Goal: Task Accomplishment & Management: Complete application form

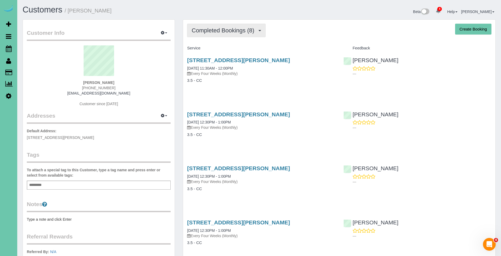
click at [234, 37] on button "Completed Bookings (8)" at bounding box center [226, 31] width 79 height 14
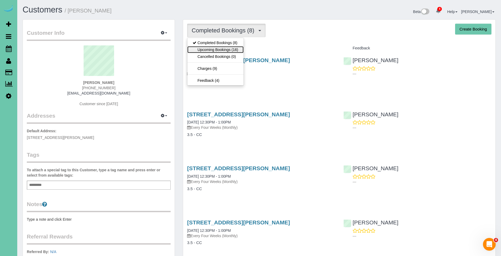
click at [231, 48] on link "Upcoming Bookings (16)" at bounding box center [215, 49] width 56 height 7
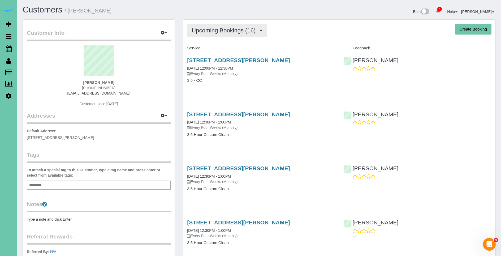
click at [230, 31] on span "Upcoming Bookings (16)" at bounding box center [225, 30] width 67 height 7
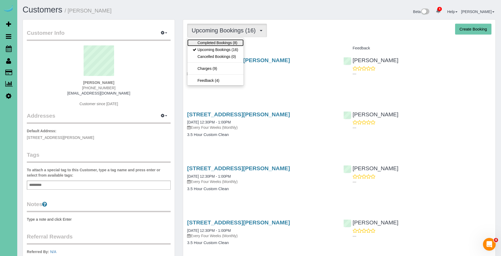
click at [231, 43] on link "Completed Bookings (8)" at bounding box center [215, 42] width 56 height 7
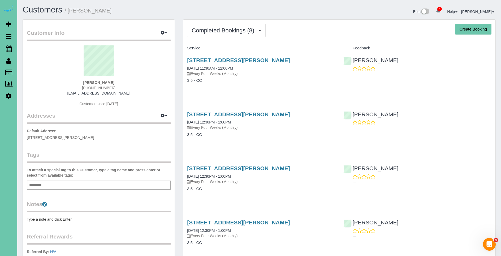
drag, startPoint x: 288, startPoint y: 59, endPoint x: 183, endPoint y: 60, distance: 104.8
click at [183, 60] on div "5203 Burt St, Omaha, NE 68132 08/19/2025 11:30AM - 12:00PM Every Four Weeks (Mo…" at bounding box center [261, 73] width 156 height 41
copy link "5203 Burt St, Omaha, NE 68132"
click at [29, 48] on span "Scheduler" at bounding box center [50, 48] width 66 height 12
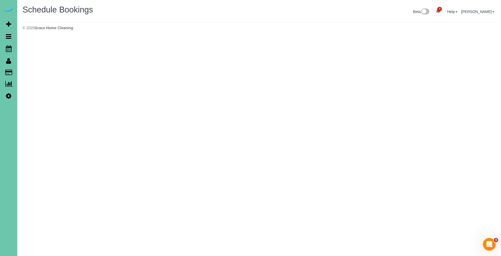
click at [374, 18] on div "Beta 4 Your Notifications You have 0 alerts × You have 1 to charge for 09/16/20…" at bounding box center [379, 12] width 241 height 14
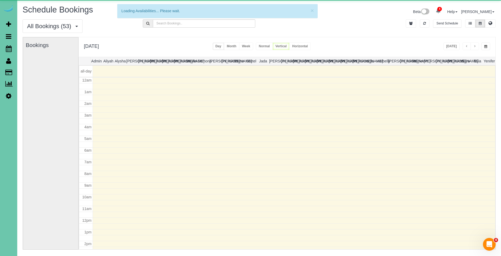
scroll to position [70, 0]
click at [424, 23] on icon "button" at bounding box center [424, 23] width 3 height 3
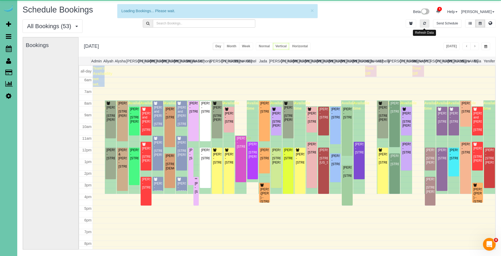
click at [424, 23] on icon "button" at bounding box center [424, 23] width 3 height 3
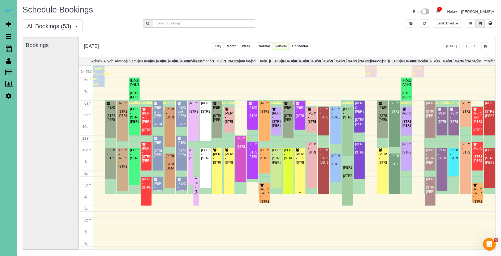
click at [300, 163] on div "[PERSON_NAME] - [STREET_ADDRESS]" at bounding box center [300, 158] width 9 height 12
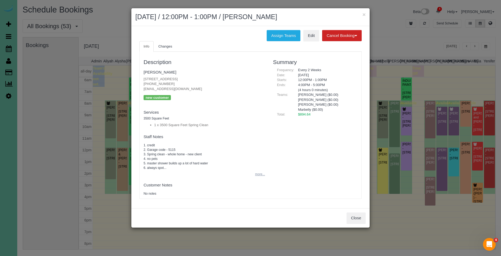
click at [257, 174] on button "more..." at bounding box center [258, 174] width 13 height 8
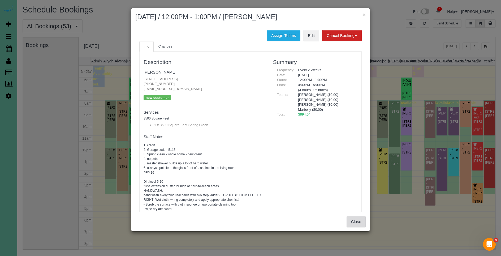
click at [359, 221] on button "Close" at bounding box center [356, 221] width 19 height 11
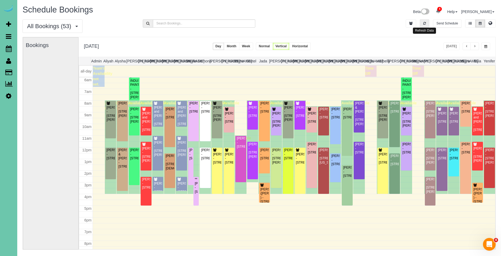
click at [424, 23] on icon "button" at bounding box center [424, 23] width 3 height 3
click at [455, 160] on div "[PERSON_NAME] - [STREET_ADDRESS]" at bounding box center [454, 154] width 9 height 12
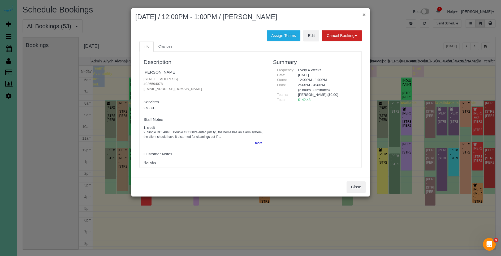
click at [365, 14] on button "×" at bounding box center [363, 15] width 3 height 6
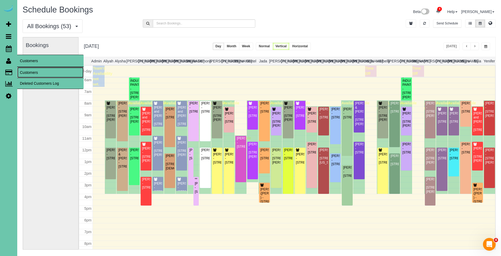
click at [38, 72] on link "Customers" at bounding box center [50, 72] width 66 height 11
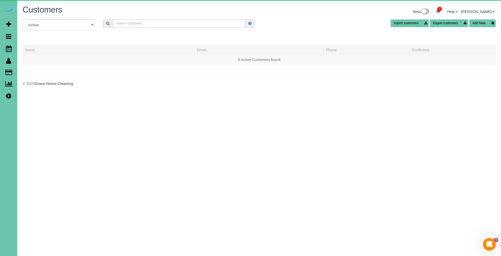
click at [176, 23] on input "text" at bounding box center [179, 23] width 132 height 8
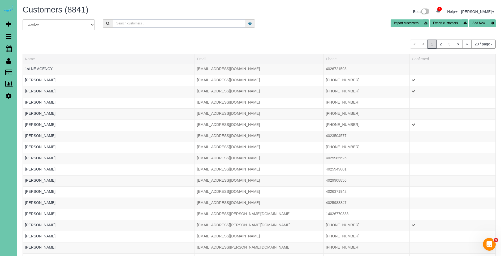
paste input "(402) 213-4030"
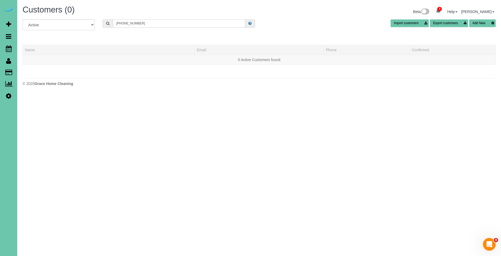
click at [124, 23] on input "(402) 213-4030" at bounding box center [179, 23] width 132 height 8
click at [172, 25] on input "402) 213-4030" at bounding box center [179, 23] width 132 height 8
type input "402) 213-4030"
click at [32, 48] on span "Scheduler" at bounding box center [50, 48] width 66 height 12
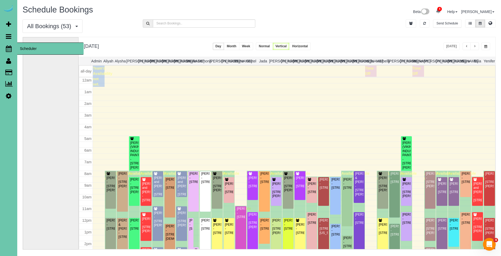
scroll to position [70, 0]
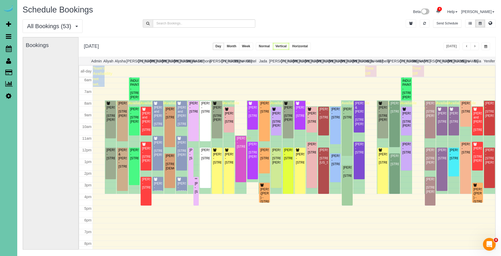
click at [489, 47] on button "button" at bounding box center [485, 46] width 9 height 8
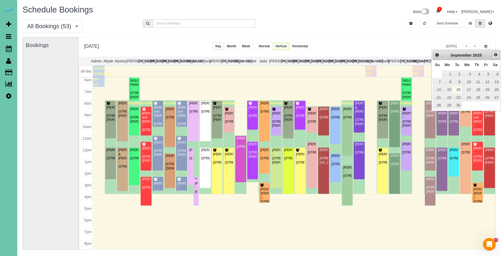
click at [499, 55] on link "Next" at bounding box center [495, 54] width 7 height 7
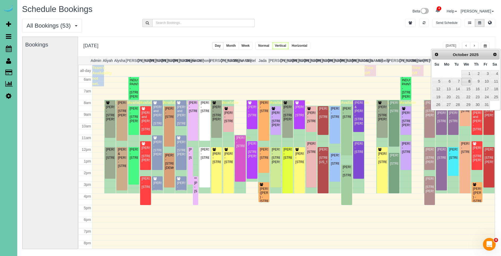
scroll to position [2, 1]
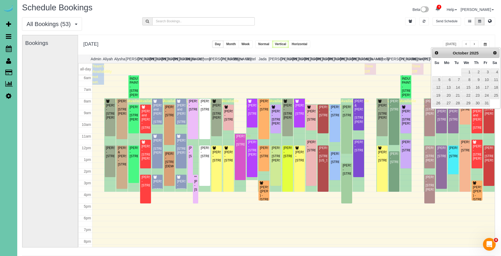
drag, startPoint x: 34, startPoint y: 71, endPoint x: 101, endPoint y: 21, distance: 82.8
click at [34, 71] on link "Customers" at bounding box center [50, 72] width 66 height 11
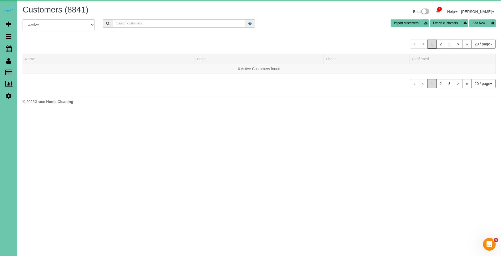
click at [143, 23] on input "text" at bounding box center [179, 23] width 132 height 8
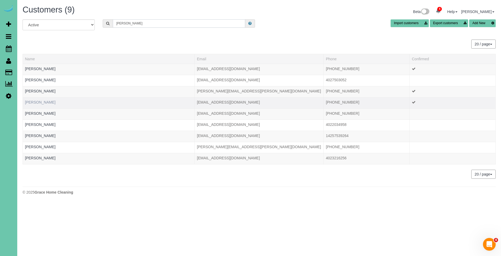
type input "ashley h"
click at [44, 103] on link "Ashley Heikes" at bounding box center [40, 102] width 31 height 4
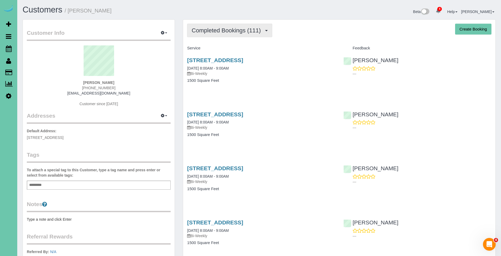
click at [251, 31] on span "Completed Bookings (111)" at bounding box center [228, 30] width 72 height 7
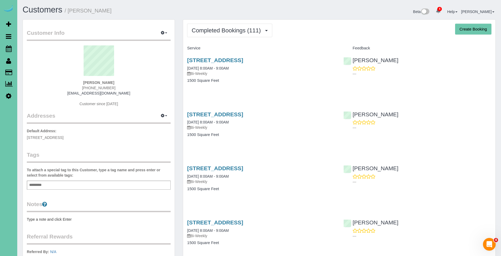
click at [473, 29] on button "Create Booking" at bounding box center [473, 29] width 36 height 11
select select "NE"
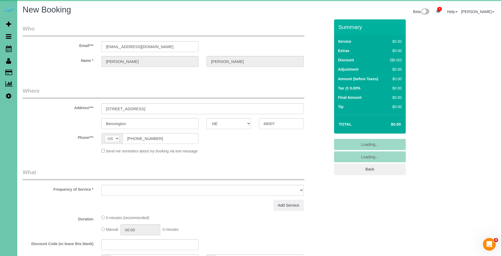
select select "object:29107"
select select "string:fspay-d8a94aae-b27f-4f59-9d47-a7a78b181c1b"
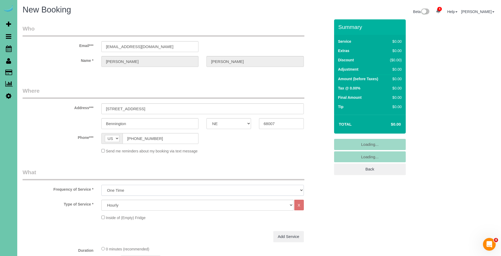
click at [146, 191] on select "One Time Weekly (0% for the First Booking) Bi-Weekly (0% for the First Booking)…" at bounding box center [202, 190] width 202 height 11
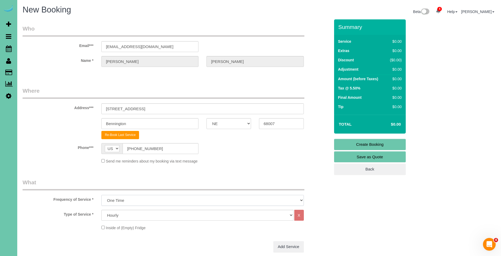
select select "object:29293"
click at [101, 195] on select "One Time Weekly (0% for the First Booking) Bi-Weekly (0% for the First Booking)…" at bounding box center [202, 200] width 202 height 11
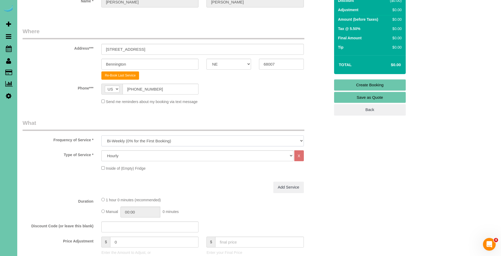
scroll to position [68, 0]
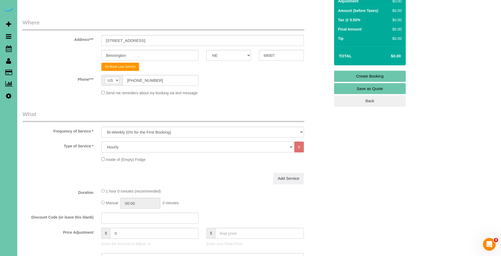
click at [135, 148] on select "Hourly 2.5 Hour Custom Clean 3.5 Hour Custom Clean commercial 1000 Square Feet …" at bounding box center [197, 146] width 192 height 11
click at [101, 141] on select "Hourly 2.5 Hour Custom Clean 3.5 Hour Custom Clean commercial 1000 Square Feet …" at bounding box center [197, 146] width 192 height 11
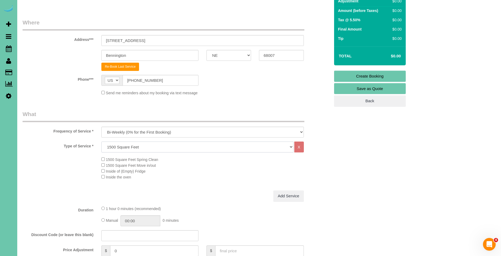
click at [133, 147] on select "Hourly 2.5 Hour Custom Clean 3.5 Hour Custom Clean commercial 1000 Square Feet …" at bounding box center [197, 146] width 192 height 11
select select "61"
click at [101, 141] on select "Hourly 2.5 Hour Custom Clean 3.5 Hour Custom Clean commercial 1000 Square Feet …" at bounding box center [197, 146] width 192 height 11
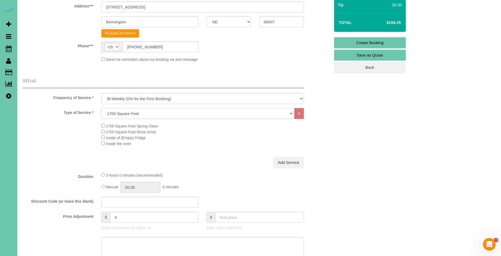
scroll to position [102, 0]
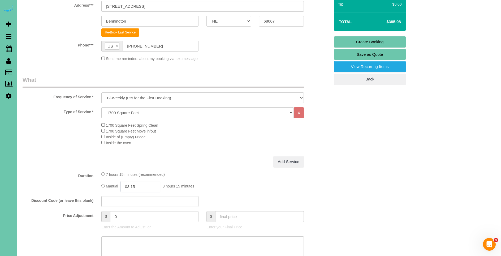
click at [149, 188] on input "03:15" at bounding box center [140, 186] width 40 height 11
type input "03:30"
click at [198, 158] on div "Add Service" at bounding box center [202, 161] width 210 height 11
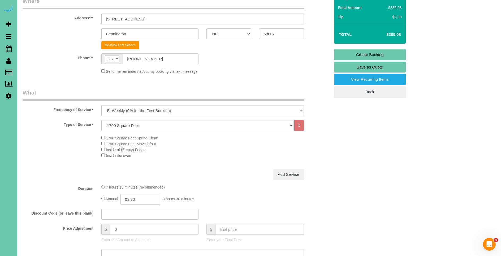
scroll to position [98, 0]
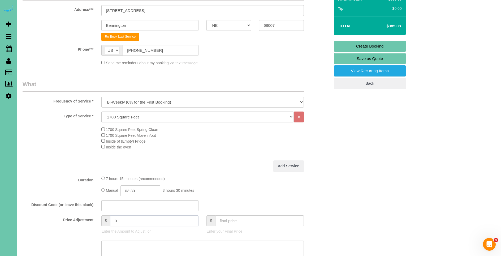
drag, startPoint x: 133, startPoint y: 220, endPoint x: 110, endPoint y: 221, distance: 22.8
click at [110, 221] on input "0" at bounding box center [154, 220] width 88 height 11
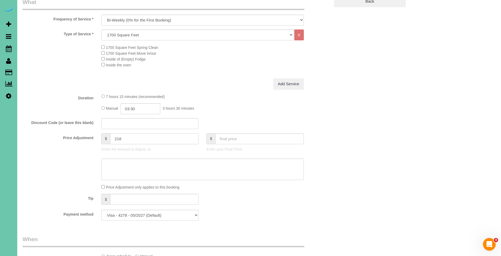
scroll to position [190, 0]
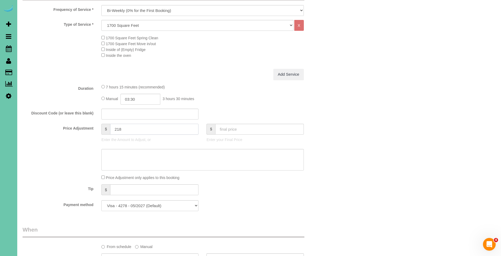
type input "218"
click at [134, 161] on textarea at bounding box center [202, 160] width 202 height 22
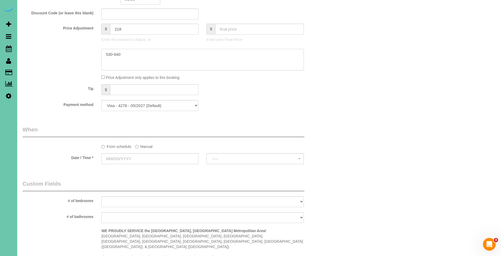
scroll to position [295, 0]
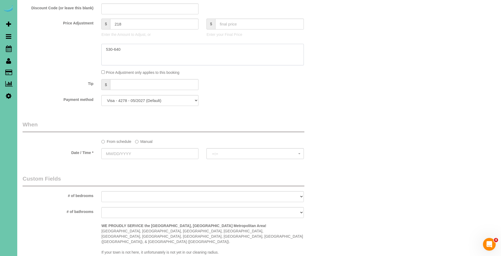
type textarea "530-640"
click at [143, 141] on label "Manual" at bounding box center [144, 140] width 18 height 7
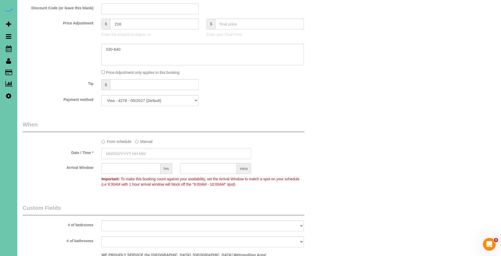
click at [120, 155] on input "text" at bounding box center [176, 153] width 150 height 11
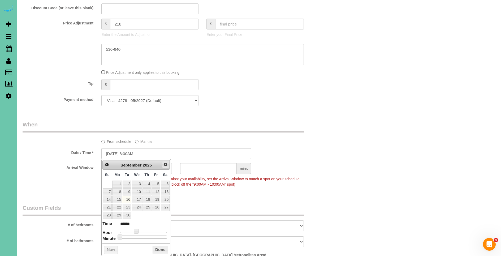
click at [167, 164] on span "Next" at bounding box center [165, 164] width 4 height 4
click at [137, 191] on link "8" at bounding box center [137, 191] width 10 height 7
type input "10/08/2025 9:00AM"
type input "******"
type input "10/08/2025 10:00AM"
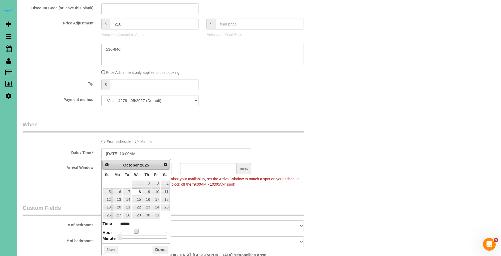
type input "*******"
type input "10/08/2025 11:00AM"
type input "*******"
type input "10/08/2025 12:00PM"
type input "*******"
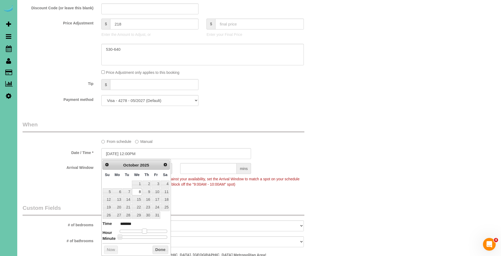
type input "10/08/2025 1:00PM"
type input "******"
drag, startPoint x: 136, startPoint y: 231, endPoint x: 154, endPoint y: 244, distance: 22.1
click at [146, 232] on span at bounding box center [144, 230] width 5 height 5
drag, startPoint x: 156, startPoint y: 249, endPoint x: 161, endPoint y: 244, distance: 6.9
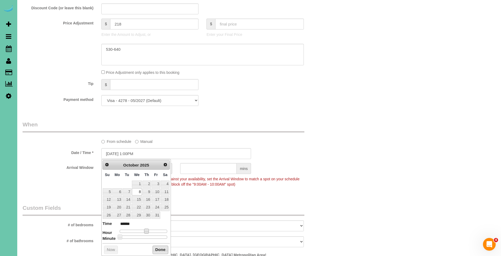
click at [156, 249] on button "Done" at bounding box center [161, 249] width 16 height 8
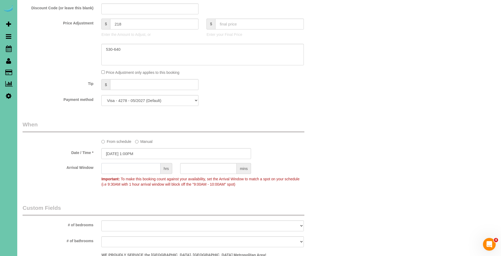
click at [134, 165] on input "text" at bounding box center [130, 168] width 59 height 11
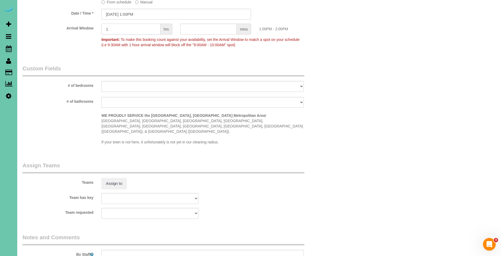
scroll to position [335, 0]
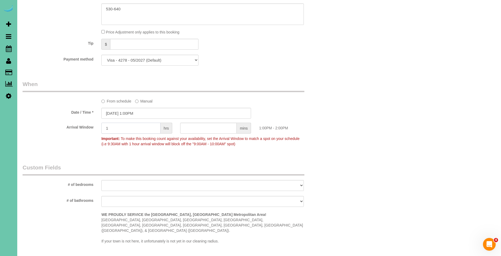
type input "1"
click at [129, 113] on input "10/08/2025 1:00PM" at bounding box center [176, 113] width 150 height 11
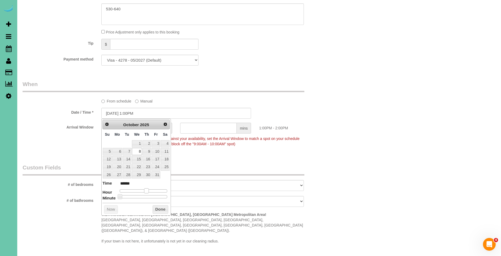
type input "10/08/2025 12:00PM"
type input "*******"
drag, startPoint x: 146, startPoint y: 190, endPoint x: 162, endPoint y: 214, distance: 29.1
click at [145, 190] on span at bounding box center [144, 190] width 5 height 5
click at [162, 209] on button "Done" at bounding box center [161, 209] width 16 height 8
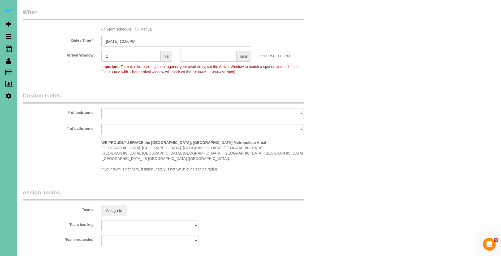
scroll to position [510, 0]
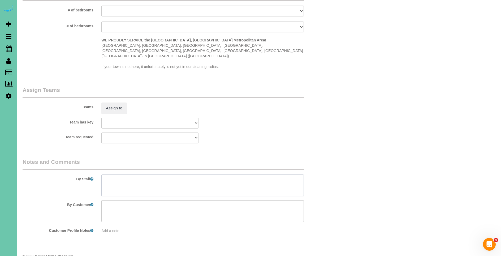
click at [136, 174] on textarea at bounding box center [202, 185] width 202 height 22
paste textarea "CLEANING DESCRIPTION Dirt level 5-10 *Use extension duster for high or hard-to-…"
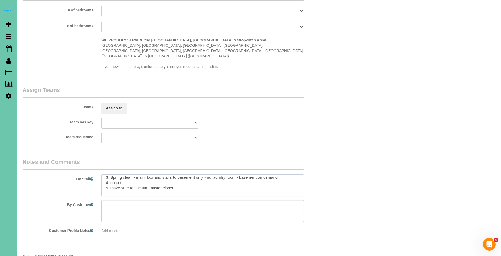
click at [109, 182] on textarea at bounding box center [202, 185] width 202 height 22
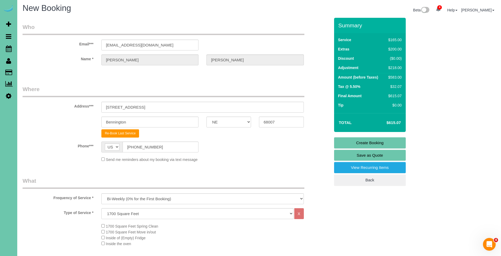
scroll to position [0, 0]
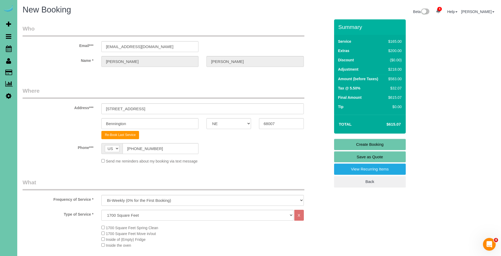
type textarea "1. credit 2. client home 3. Spring clean - main floor and stairs to basement on…"
click at [382, 144] on link "Create Booking" at bounding box center [370, 144] width 72 height 11
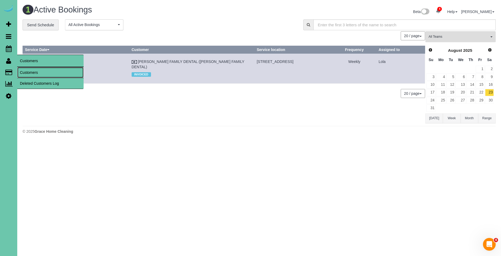
click at [37, 72] on link "Customers" at bounding box center [50, 72] width 66 height 11
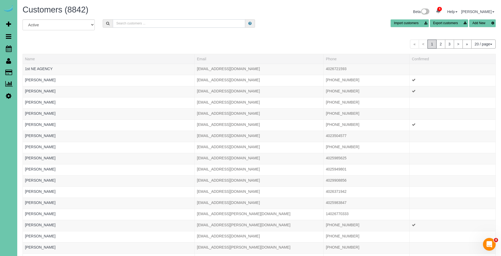
click at [182, 26] on input "text" at bounding box center [179, 23] width 132 height 8
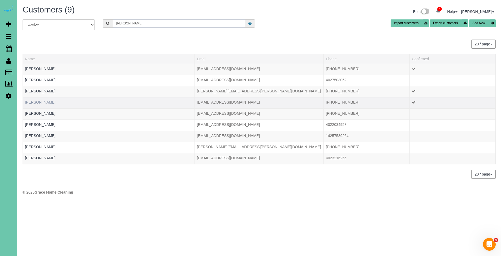
type input "ashley h"
click at [39, 103] on link "Ashley Heikes" at bounding box center [40, 102] width 31 height 4
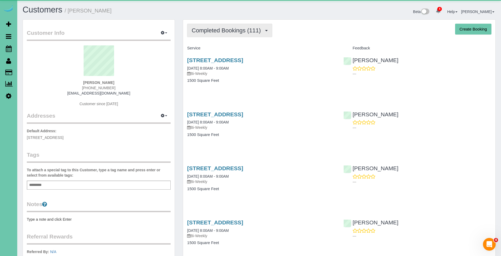
drag, startPoint x: 234, startPoint y: 34, endPoint x: 239, endPoint y: 34, distance: 4.8
click at [234, 34] on button "Completed Bookings (111)" at bounding box center [229, 31] width 85 height 14
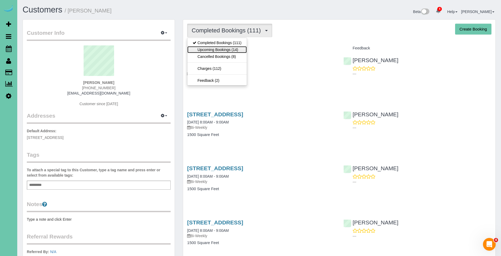
click at [229, 51] on link "Upcoming Bookings (14)" at bounding box center [216, 49] width 59 height 7
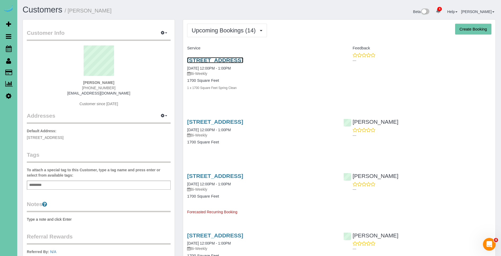
click at [243, 59] on link "7410 N 169th Street, Bennington, NE 68007" at bounding box center [215, 60] width 56 height 6
click at [243, 120] on link "7410 N 169th Street, Bennington, NE 68007" at bounding box center [215, 122] width 56 height 6
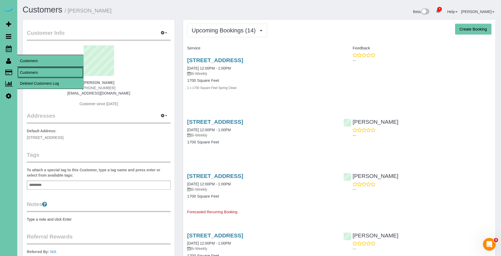
drag, startPoint x: 32, startPoint y: 69, endPoint x: 52, endPoint y: 60, distance: 22.3
click at [32, 69] on link "Customers" at bounding box center [50, 72] width 66 height 11
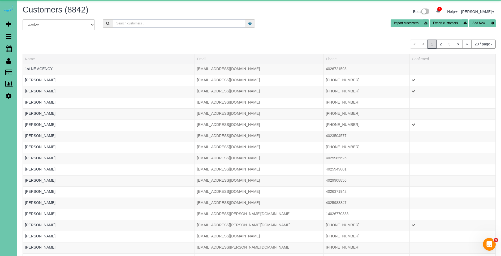
click at [138, 22] on input "text" at bounding box center [179, 23] width 132 height 8
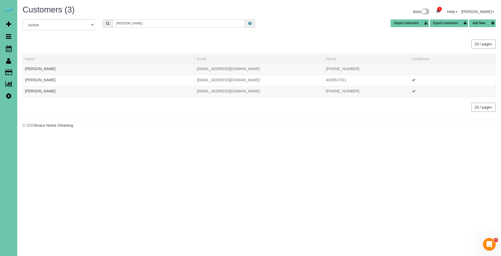
drag, startPoint x: 125, startPoint y: 24, endPoint x: 91, endPoint y: 21, distance: 34.6
click at [91, 21] on div "All Active Archived becki Import customers Export customers Add New" at bounding box center [259, 26] width 481 height 15
type input "becki"
drag, startPoint x: 130, startPoint y: 23, endPoint x: 106, endPoint y: 20, distance: 24.0
click at [106, 20] on div "becki" at bounding box center [179, 23] width 152 height 8
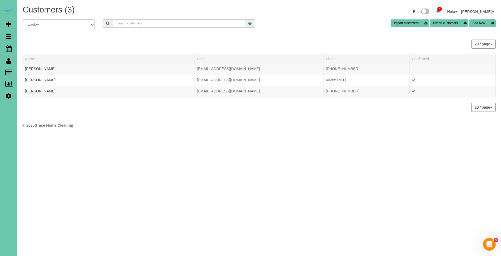
click at [133, 163] on body "4 Beta Your Notifications You have 0 alerts × You have 1 to charge for 09/16/20…" at bounding box center [250, 128] width 501 height 256
click at [33, 48] on span "Scheduler" at bounding box center [50, 48] width 66 height 12
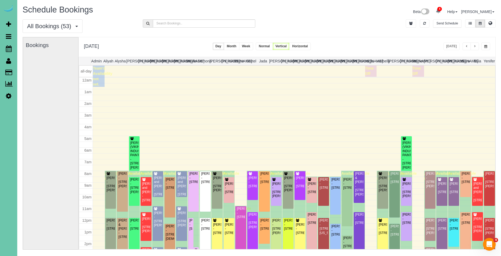
scroll to position [70, 0]
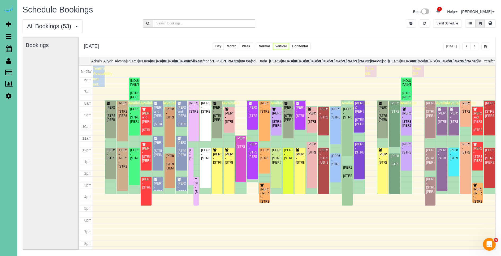
click at [489, 48] on button "button" at bounding box center [485, 46] width 9 height 8
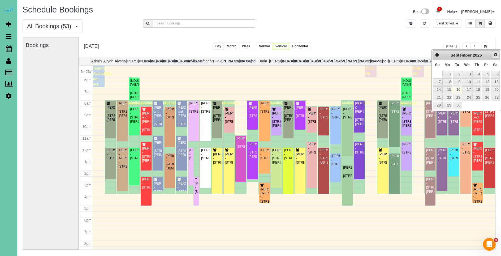
click at [497, 56] on span "Next" at bounding box center [496, 55] width 4 height 4
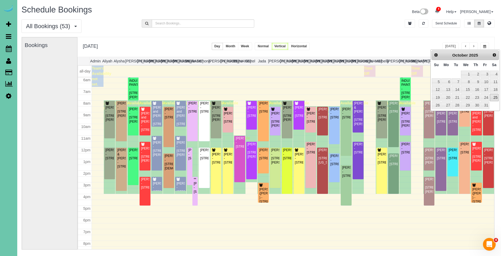
scroll to position [0, 0]
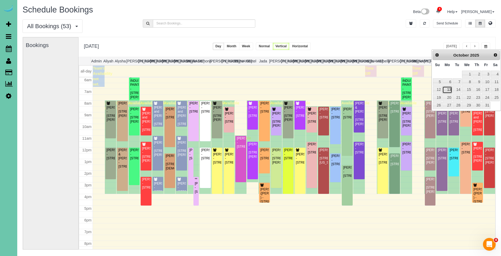
click at [449, 91] on link "13" at bounding box center [447, 89] width 10 height 7
type input "**********"
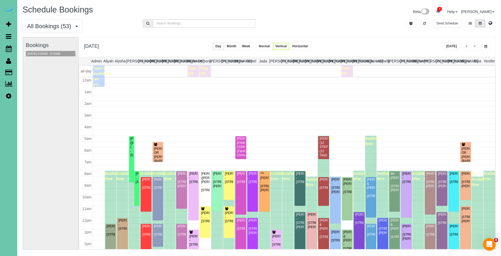
scroll to position [70, 0]
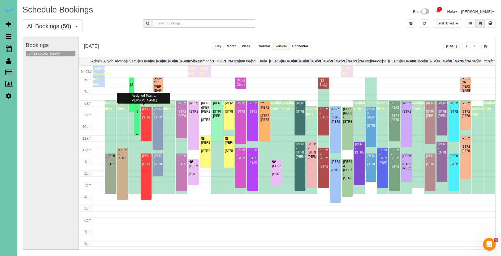
click at [137, 114] on div "Mike Greenwood - 3624 S 88th Street, Omaha, NE 68124" at bounding box center [136, 107] width 3 height 12
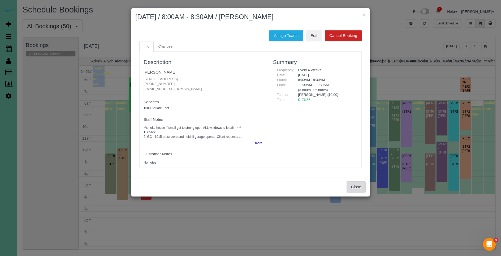
click at [360, 188] on button "Close" at bounding box center [356, 186] width 19 height 11
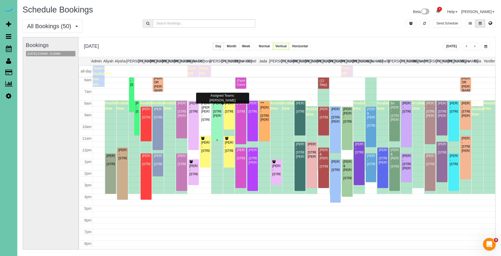
click at [215, 118] on div "Abbey Jackson - 2916 Whiteman Dr, Bellevue, NE 68123" at bounding box center [217, 109] width 9 height 16
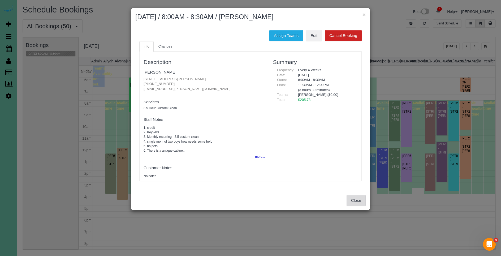
click at [352, 202] on button "Close" at bounding box center [356, 200] width 19 height 11
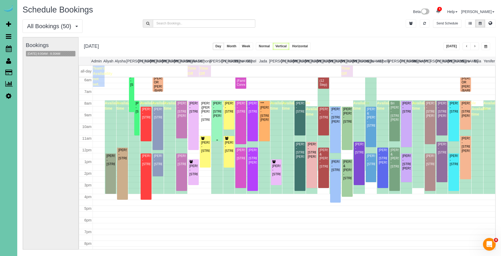
click at [217, 118] on div "Abbey Jackson - 2916 Whiteman Dr, Bellevue, NE 68123" at bounding box center [217, 109] width 9 height 16
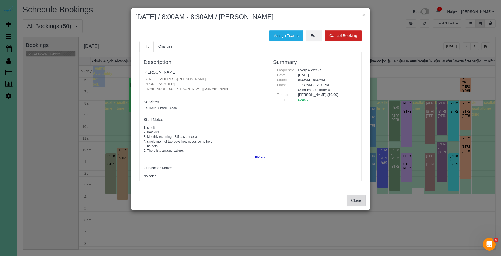
click at [353, 200] on button "Close" at bounding box center [356, 200] width 19 height 11
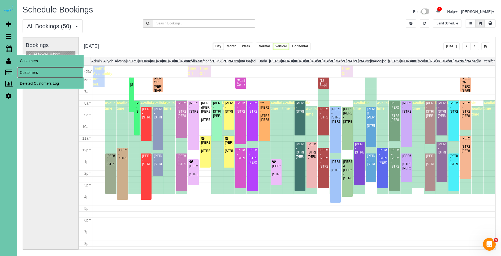
click at [31, 72] on link "Customers" at bounding box center [50, 72] width 66 height 11
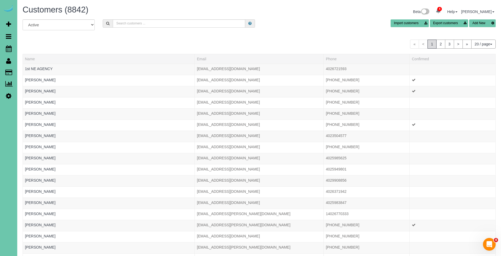
click at [490, 25] on icon at bounding box center [493, 23] width 6 height 8
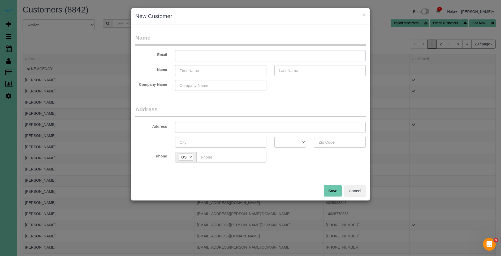
click at [236, 57] on input "text" at bounding box center [270, 55] width 191 height 11
type input "beckimoore1@gmail.com"
click at [228, 71] on input "text" at bounding box center [220, 70] width 91 height 11
type input "Becki"
click at [322, 70] on input "text" at bounding box center [319, 70] width 91 height 11
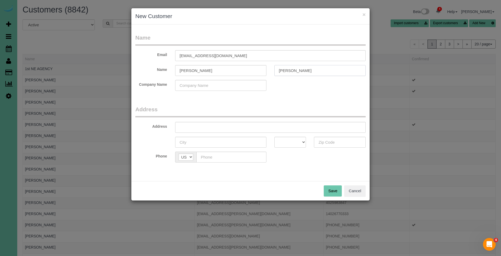
type input "Moore"
click at [250, 126] on input "text" at bounding box center [270, 127] width 191 height 11
type input "225 N 12th St #115"
drag, startPoint x: 237, startPoint y: 141, endPoint x: 242, endPoint y: 140, distance: 5.5
click at [240, 140] on input "text" at bounding box center [220, 142] width 91 height 11
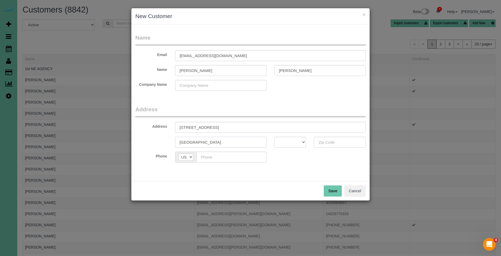
type input "Omaha"
click at [289, 143] on select "AK AL AR AZ CA CO CT DC DE FL GA HI IA ID IL IN KS KY LA MA MD ME MI MN MO MS M…" at bounding box center [290, 142] width 32 height 11
select select "NE"
click at [274, 137] on select "AK AL AR AZ CA CO CT DC DE FL GA HI IA ID IL IN KS KY LA MA MD ME MI MN MO MS M…" at bounding box center [290, 142] width 32 height 11
click at [329, 144] on input "text" at bounding box center [340, 142] width 52 height 11
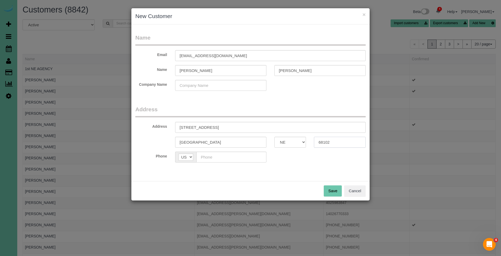
type input "68102"
click at [236, 160] on input "text" at bounding box center [231, 157] width 70 height 11
type input "(402) 253-7279"
click at [333, 188] on button "Save" at bounding box center [333, 190] width 18 height 11
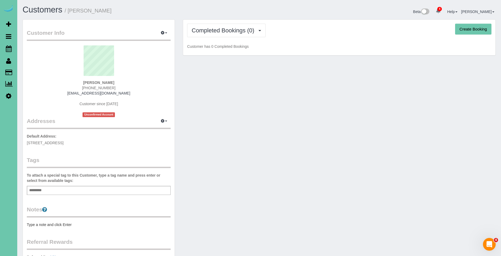
scroll to position [89, 0]
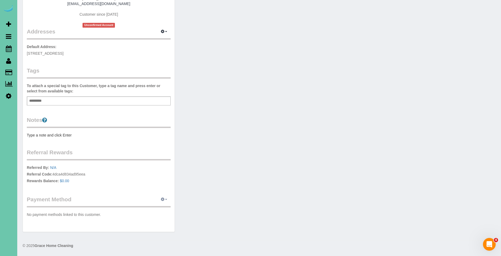
click at [164, 196] on button "button" at bounding box center [163, 199] width 13 height 8
click at [145, 215] on link "Add Credit/Debit Card" at bounding box center [146, 216] width 50 height 7
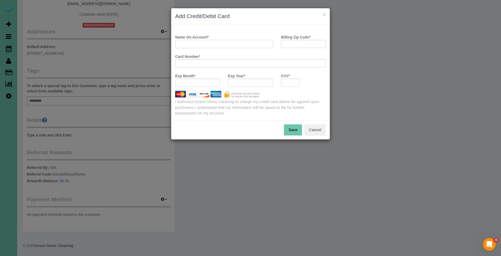
click at [218, 42] on input "Name On Account *" at bounding box center [224, 44] width 98 height 8
type input "Becki Moore"
click at [294, 43] on input "Billing Zip Code *" at bounding box center [303, 44] width 45 height 8
click at [214, 43] on input "Becki Moore" at bounding box center [224, 44] width 98 height 8
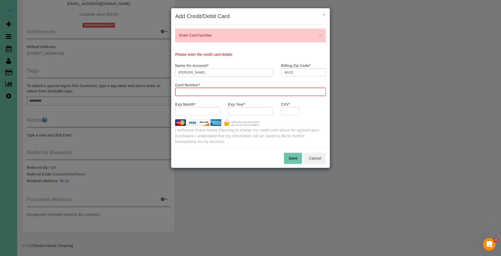
click at [213, 42] on div "× Enter Card Number Please enter the credit card details Name On Account * Beck…" at bounding box center [250, 86] width 159 height 124
click at [320, 35] on span "×" at bounding box center [320, 35] width 3 height 6
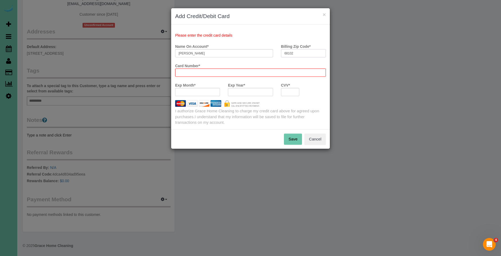
drag, startPoint x: 300, startPoint y: 50, endPoint x: 299, endPoint y: 55, distance: 4.6
click at [300, 50] on input "68102" at bounding box center [303, 53] width 45 height 8
drag, startPoint x: 300, startPoint y: 54, endPoint x: 259, endPoint y: 50, distance: 41.1
click at [259, 50] on div "Name On Account * Becki Moore Billing Zip Code * 68102" at bounding box center [250, 51] width 159 height 19
click at [308, 52] on input "68102" at bounding box center [303, 53] width 45 height 8
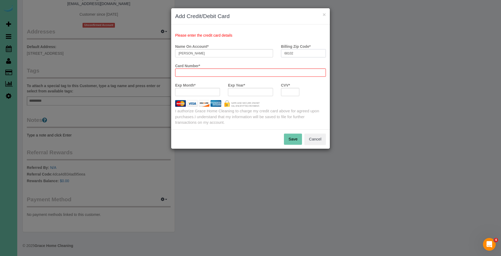
drag, startPoint x: 308, startPoint y: 52, endPoint x: 216, endPoint y: 44, distance: 92.1
click at [216, 44] on div "Name On Account * Becki Moore Billing Zip Code * 68102" at bounding box center [250, 51] width 159 height 19
click at [217, 49] on input "Becki Moore" at bounding box center [224, 53] width 98 height 8
drag, startPoint x: 315, startPoint y: 53, endPoint x: 270, endPoint y: 48, distance: 45.6
click at [270, 48] on div "Name On Account * Becki Moore Billing Zip Code * 68102" at bounding box center [250, 51] width 159 height 19
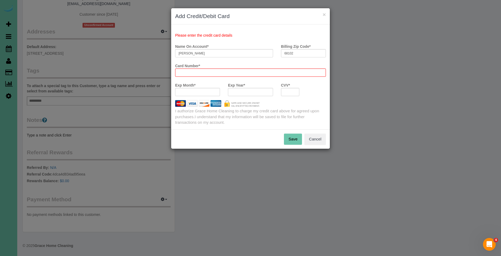
click at [306, 31] on div "Please enter the credit card details Name On Account * Becki Moore Billing Zip …" at bounding box center [250, 76] width 151 height 97
click at [305, 54] on input "68102" at bounding box center [303, 53] width 45 height 8
drag, startPoint x: 305, startPoint y: 54, endPoint x: 237, endPoint y: 47, distance: 68.8
click at [237, 47] on div "Name On Account * Becki Moore Billing Zip Code * 68102" at bounding box center [250, 51] width 159 height 19
type input "6"
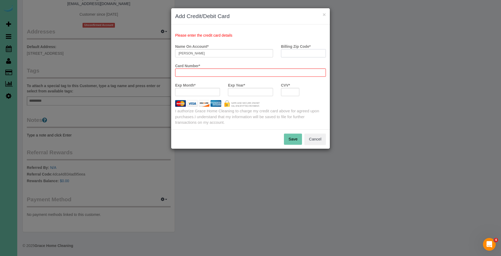
type input "6"
type input "68133"
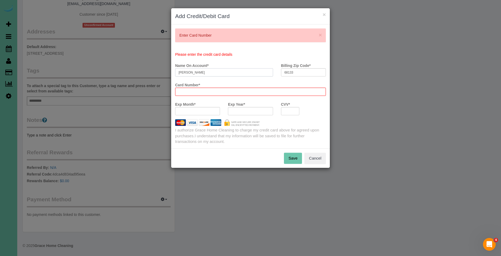
drag, startPoint x: 215, startPoint y: 53, endPoint x: 196, endPoint y: 84, distance: 36.1
click at [215, 53] on payment-method-fs-pay "Please enter the credit card details Name On Account * Becki Moore Billing Zip …" at bounding box center [250, 85] width 151 height 67
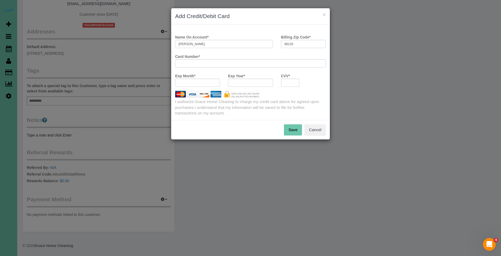
click at [297, 131] on button "Save" at bounding box center [293, 129] width 18 height 11
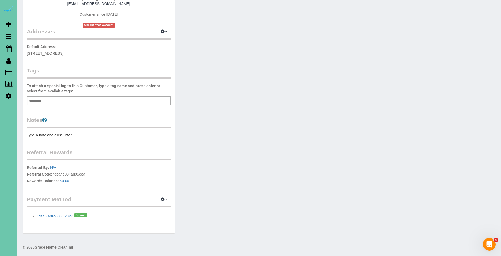
scroll to position [0, 0]
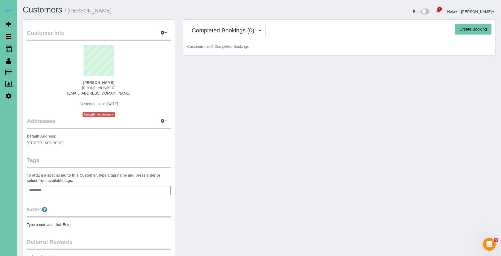
click at [473, 27] on button "Create Booking" at bounding box center [473, 29] width 36 height 11
select select "NE"
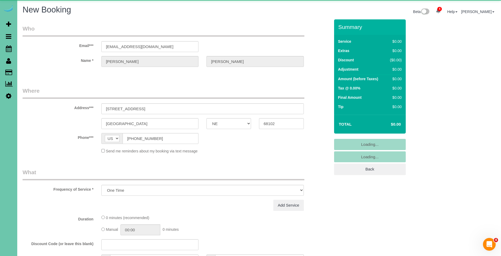
select select "object:34003"
select select "string:fspay-381a11fd-fa49-4397-b971-206c726599e8"
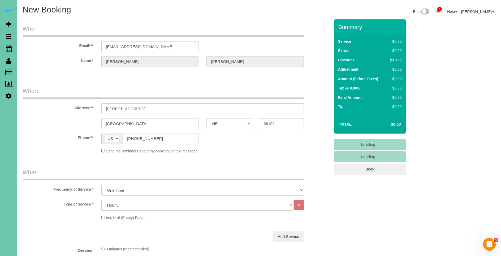
click at [137, 192] on select "One Time Weekly (0% for the First Booking) Bi-Weekly (0% for the First Booking)…" at bounding box center [202, 190] width 202 height 11
click at [101, 185] on select "One Time Weekly (0% for the First Booking) Bi-Weekly (0% for the First Booking)…" at bounding box center [202, 190] width 202 height 11
select select "object:34183"
click at [141, 209] on select "Hourly 2.5 Hour Custom Clean 3.5 Hour Custom Clean commercial 1000 Square Feet …" at bounding box center [197, 205] width 192 height 11
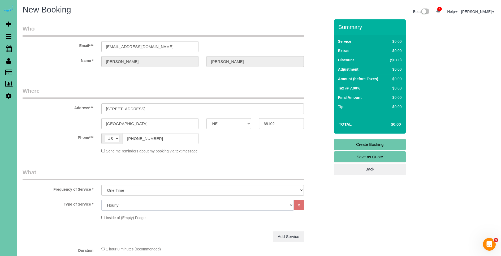
select select "159"
click at [101, 200] on select "Hourly 2.5 Hour Custom Clean 3.5 Hour Custom Clean commercial 1000 Square Feet …" at bounding box center [197, 205] width 192 height 11
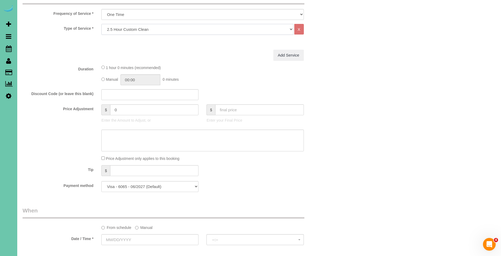
scroll to position [177, 0]
click at [143, 226] on label "Manual" at bounding box center [144, 225] width 18 height 7
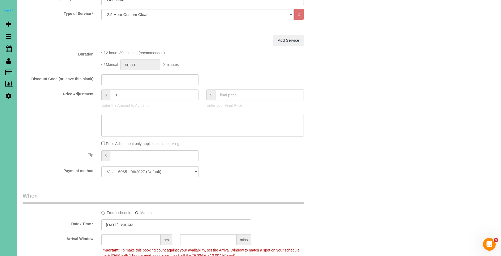
scroll to position [196, 0]
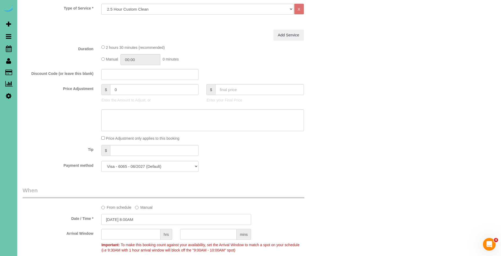
drag, startPoint x: 115, startPoint y: 219, endPoint x: 113, endPoint y: 219, distance: 2.7
click at [115, 219] on input "09/16/2025 8:00AM" at bounding box center [176, 219] width 150 height 11
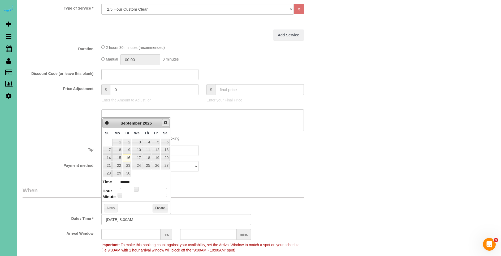
click at [165, 121] on span "Next" at bounding box center [165, 122] width 4 height 4
click at [119, 158] on link "13" at bounding box center [117, 157] width 10 height 7
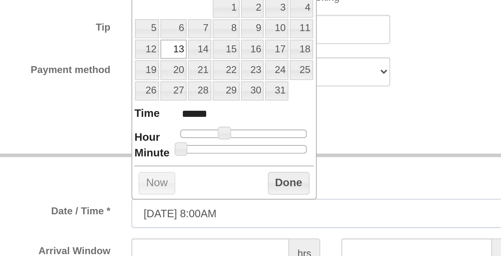
scroll to position [227, 0]
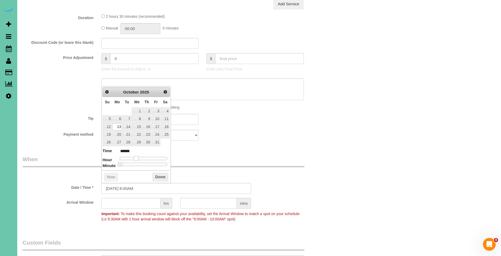
type input "10/13/2025 9:00AM"
type input "******"
type input "10/13/2025 10:00AM"
type input "*******"
type input "10/13/2025 11:00AM"
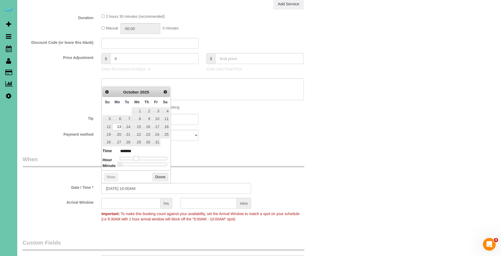
type input "*******"
type input "10/13/2025 12:00PM"
type input "*******"
type input "10/13/2025 1:00PM"
type input "******"
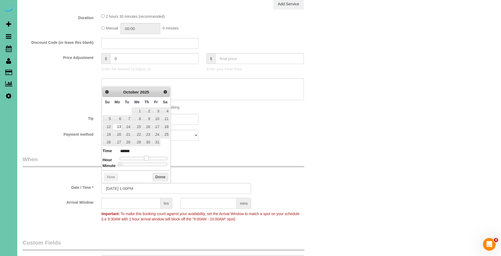
type input "10/13/2025 12:00PM"
type input "*******"
type input "10/13/2025 11:00AM"
type input "*******"
type input "10/13/2025 12:00PM"
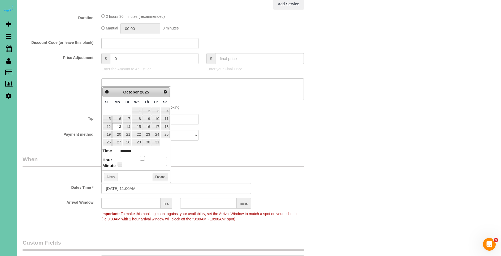
type input "*******"
drag, startPoint x: 137, startPoint y: 158, endPoint x: 145, endPoint y: 158, distance: 8.0
click at [145, 158] on span at bounding box center [144, 158] width 5 height 5
click at [156, 173] on button "Done" at bounding box center [161, 177] width 16 height 8
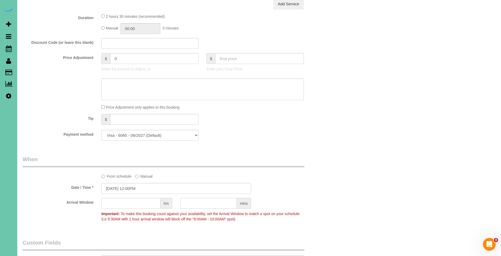
click at [207, 203] on input "text" at bounding box center [208, 203] width 57 height 11
click at [137, 205] on input "text" at bounding box center [130, 203] width 59 height 11
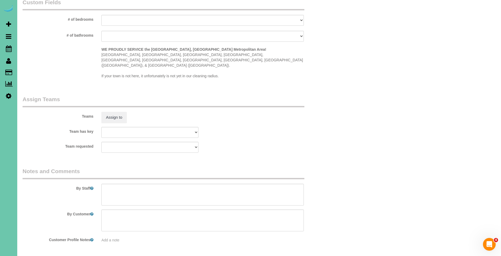
scroll to position [470, 0]
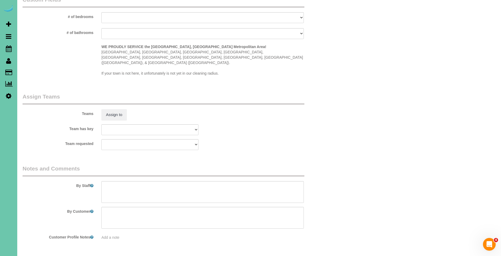
type input "1"
click at [131, 190] on textarea at bounding box center [202, 192] width 202 height 22
drag, startPoint x: 152, startPoint y: 189, endPoint x: 164, endPoint y: 192, distance: 12.6
click at [152, 189] on textarea at bounding box center [202, 192] width 202 height 22
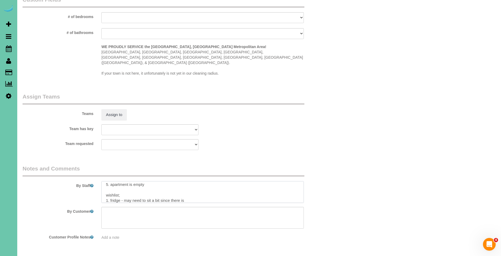
scroll to position [27, 0]
click at [234, 185] on textarea at bounding box center [202, 192] width 202 height 22
click at [244, 187] on textarea at bounding box center [202, 192] width 202 height 22
click at [261, 186] on textarea at bounding box center [202, 192] width 202 height 22
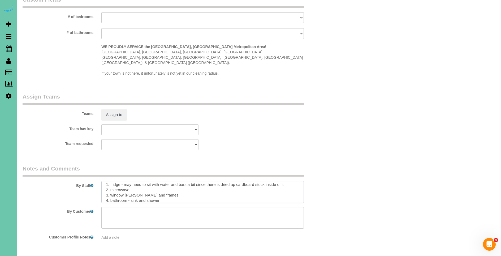
click at [128, 189] on textarea at bounding box center [202, 192] width 202 height 22
click at [183, 188] on textarea at bounding box center [202, 192] width 202 height 22
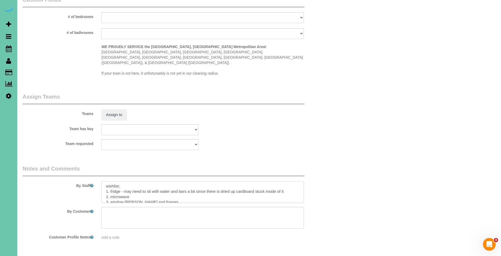
scroll to position [32, 0]
click at [294, 181] on textarea at bounding box center [202, 192] width 202 height 22
click at [208, 182] on textarea at bounding box center [202, 192] width 202 height 22
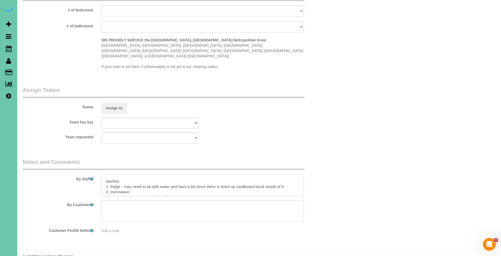
scroll to position [31, 0]
click at [291, 175] on textarea at bounding box center [202, 185] width 202 height 22
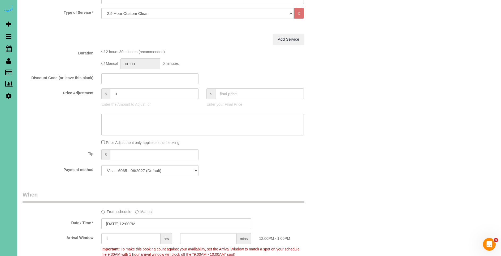
scroll to position [0, 0]
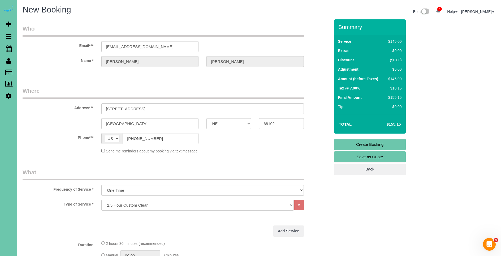
type textarea "1. credit 2. building door call box - 115 - it will call her and she will let y…"
click at [384, 144] on link "Create Booking" at bounding box center [370, 144] width 72 height 11
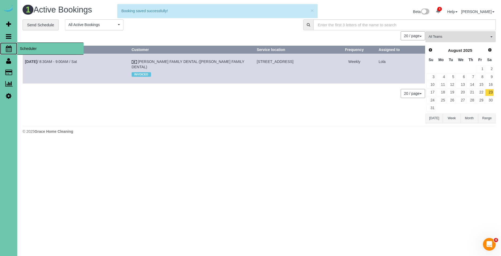
click at [29, 49] on span "Scheduler" at bounding box center [50, 48] width 66 height 12
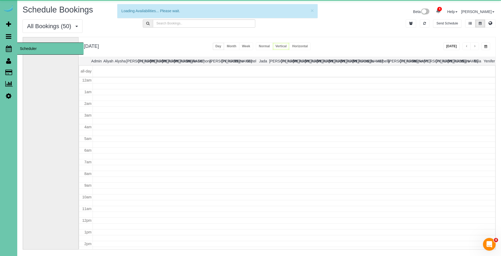
scroll to position [70, 0]
click at [42, 48] on span "Scheduler" at bounding box center [50, 48] width 66 height 12
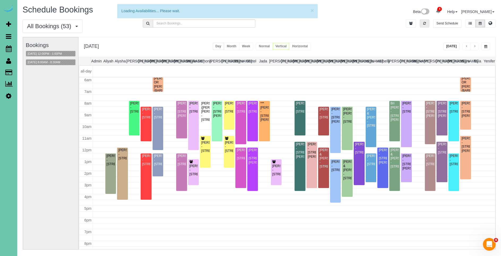
click at [423, 23] on button "button" at bounding box center [425, 23] width 10 height 8
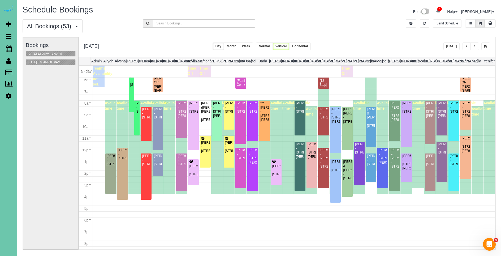
click at [451, 45] on button "[DATE]" at bounding box center [451, 46] width 16 height 8
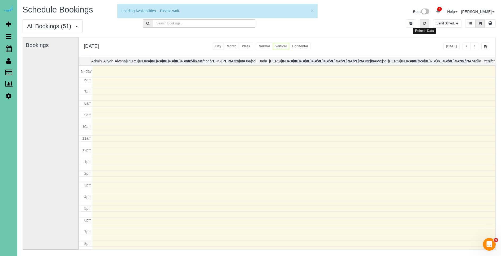
drag, startPoint x: 425, startPoint y: 23, endPoint x: 459, endPoint y: 58, distance: 48.8
click at [426, 23] on icon "button" at bounding box center [424, 23] width 3 height 3
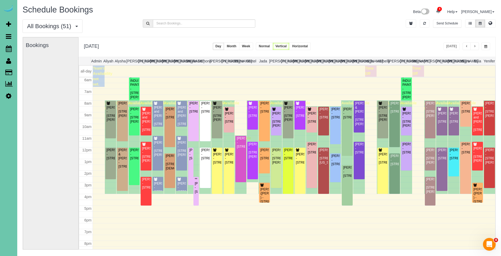
click at [487, 47] on span "button" at bounding box center [485, 46] width 3 height 3
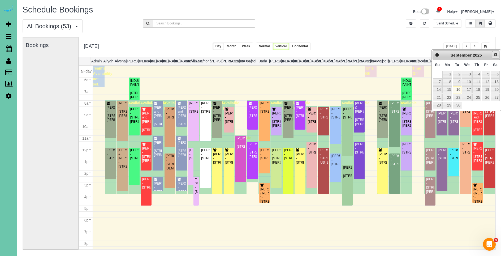
click at [495, 54] on span "Next" at bounding box center [496, 55] width 4 height 4
click at [447, 90] on link "13" at bounding box center [447, 89] width 10 height 7
type input "**********"
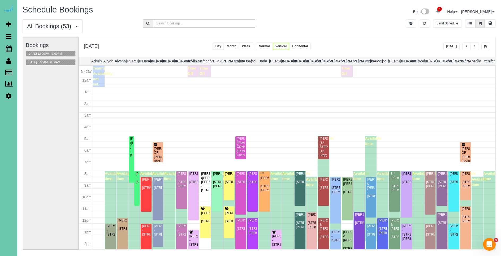
click at [50, 55] on button "10/13/2025 12:00PM - 1:00PM" at bounding box center [44, 54] width 37 height 6
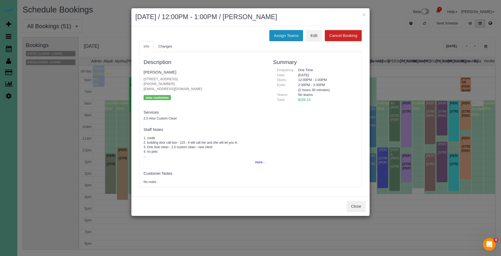
click at [285, 35] on button "Assign Teams" at bounding box center [286, 35] width 34 height 11
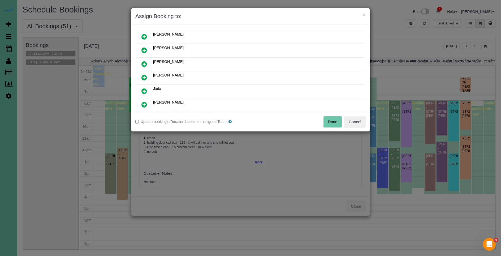
click at [143, 76] on icon at bounding box center [144, 77] width 6 height 6
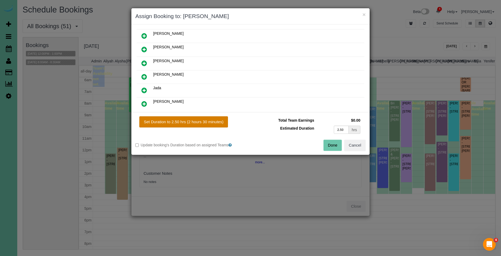
scroll to position [67, 0]
click at [192, 118] on button "Set Duration to 2.50 hrs (2 hours 30 minutes)" at bounding box center [183, 121] width 89 height 11
type input "2.50"
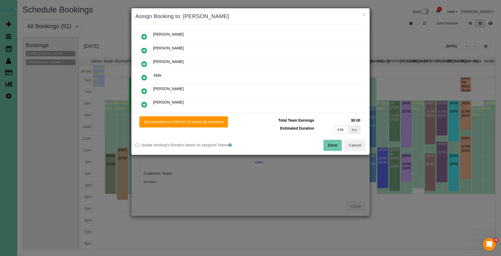
click at [331, 146] on button "Done" at bounding box center [332, 145] width 19 height 11
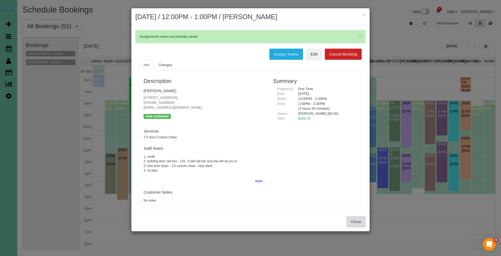
click at [356, 222] on button "Close" at bounding box center [356, 221] width 19 height 11
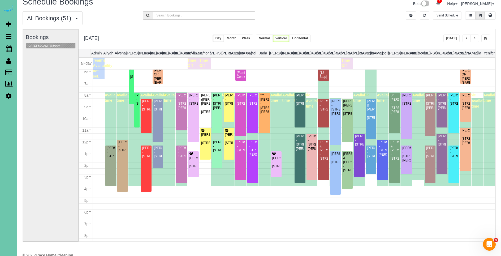
scroll to position [8, 0]
click at [485, 38] on span "button" at bounding box center [485, 38] width 3 height 3
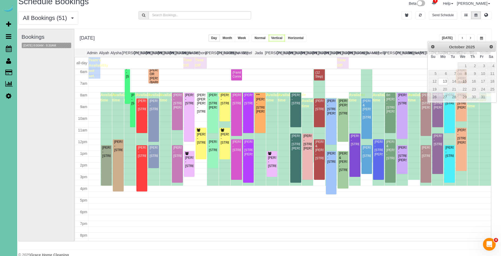
scroll to position [8, 5]
drag, startPoint x: 428, startPoint y: 37, endPoint x: 435, endPoint y: 28, distance: 12.3
click at [429, 36] on div "**********" at bounding box center [282, 39] width 417 height 20
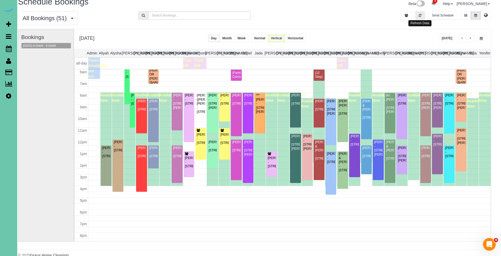
drag, startPoint x: 419, startPoint y: 16, endPoint x: 448, endPoint y: 40, distance: 37.0
click at [420, 17] on icon "button" at bounding box center [420, 15] width 3 height 3
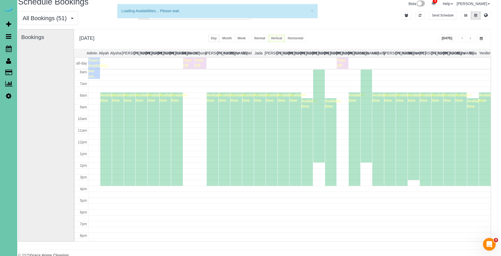
click at [447, 37] on button "[DATE]" at bounding box center [447, 38] width 16 height 8
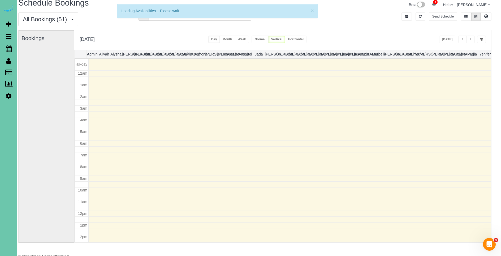
scroll to position [70, 0]
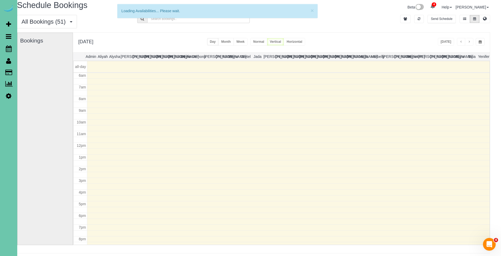
click at [481, 39] on button "button" at bounding box center [480, 42] width 9 height 8
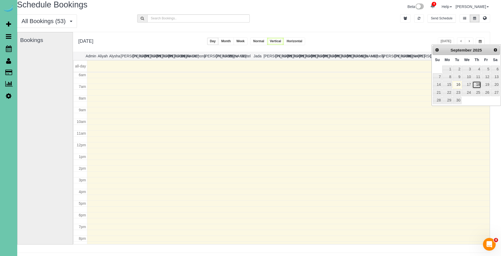
click at [478, 85] on link "18" at bounding box center [476, 84] width 9 height 7
type input "**********"
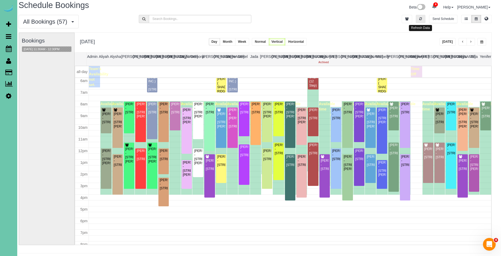
click at [424, 19] on button "button" at bounding box center [421, 19] width 10 height 8
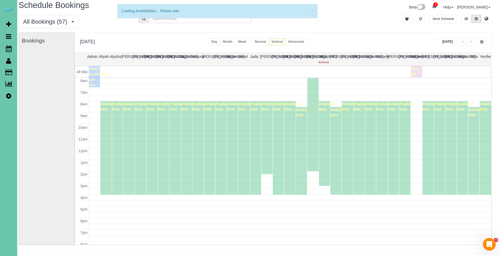
click at [441, 40] on button "[DATE]" at bounding box center [447, 42] width 16 height 8
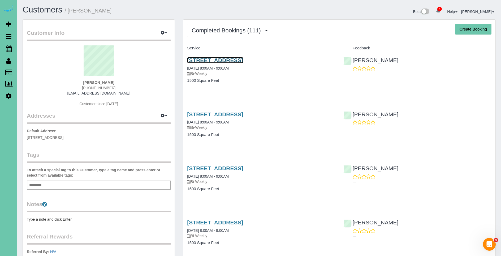
click at [243, 59] on link "7410 N 169th Street, Bennington, NE 68007" at bounding box center [215, 60] width 56 height 6
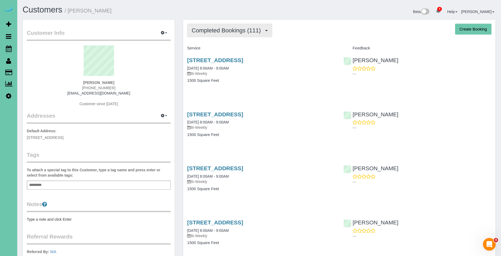
click at [217, 29] on span "Completed Bookings (111)" at bounding box center [228, 30] width 72 height 7
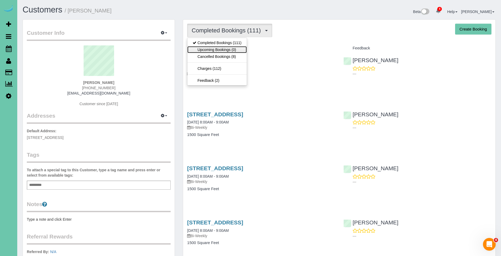
click at [223, 48] on link "Upcoming Bookings (0)" at bounding box center [216, 49] width 59 height 7
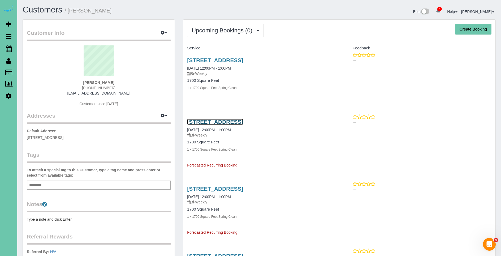
click at [243, 123] on link "7410 N 169th Street, Bennington, NE 68007" at bounding box center [215, 122] width 56 height 6
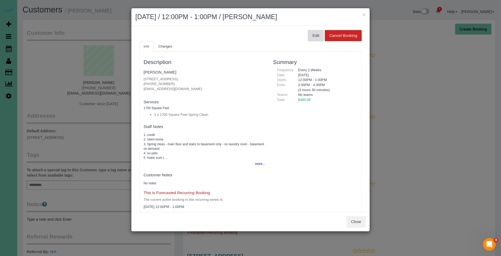
click at [310, 36] on button "Edit" at bounding box center [316, 35] width 16 height 11
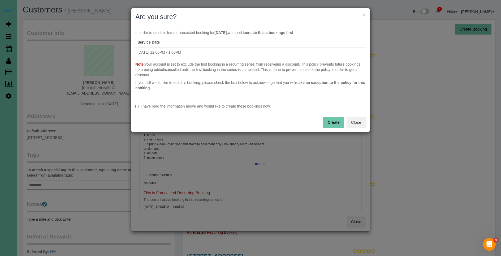
click at [163, 107] on label "I have read the information above and would like to create these bookings now." at bounding box center [250, 105] width 230 height 5
click at [329, 124] on button "Create" at bounding box center [333, 122] width 21 height 11
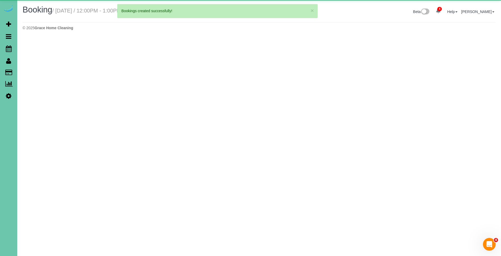
select select "NE"
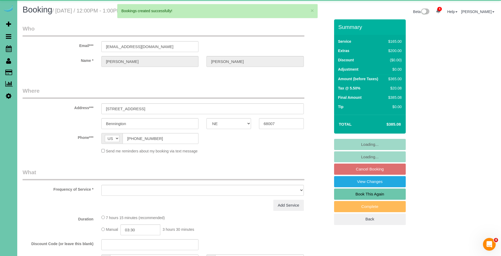
select select "string:fspay-d8a94aae-b27f-4f59-9d47-a7a78b181c1b"
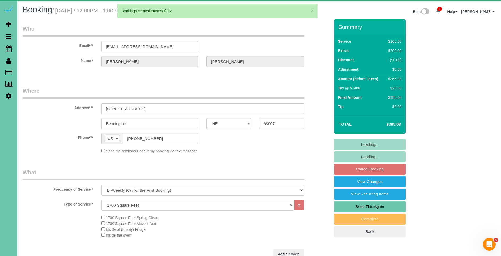
select select "object:3430"
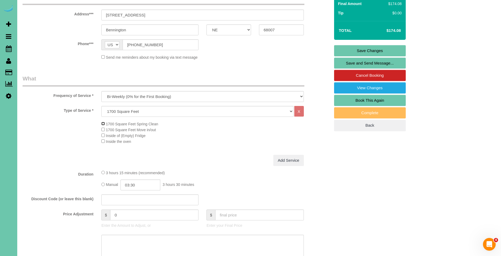
scroll to position [103, 0]
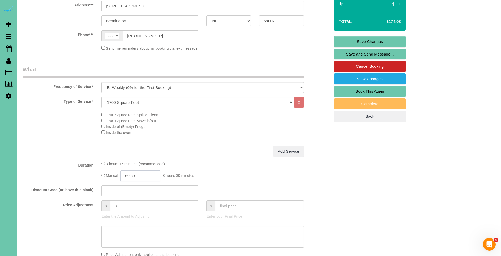
drag, startPoint x: 148, startPoint y: 175, endPoint x: 149, endPoint y: 173, distance: 2.9
click at [148, 174] on input "03:30" at bounding box center [140, 175] width 40 height 11
type input "03:00"
click at [196, 141] on div "Type of Service * Hourly 2.5 Hour Custom Clean 3.5 Hour Custom Clean commercial…" at bounding box center [177, 121] width 308 height 49
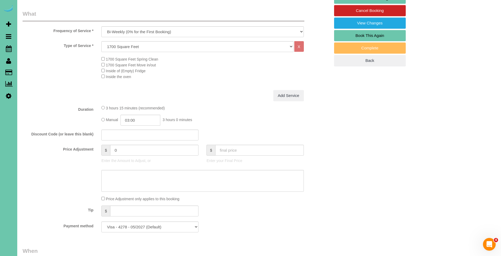
scroll to position [162, 0]
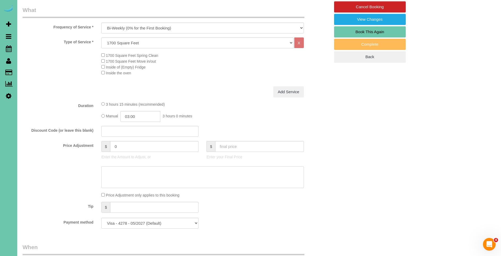
click at [166, 181] on textarea at bounding box center [202, 177] width 202 height 22
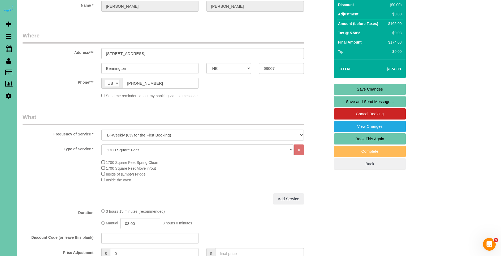
scroll to position [0, 0]
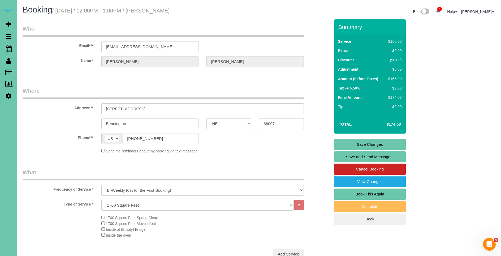
type textarea "basement on demand $53"
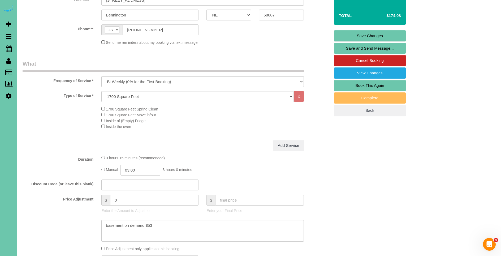
scroll to position [111, 0]
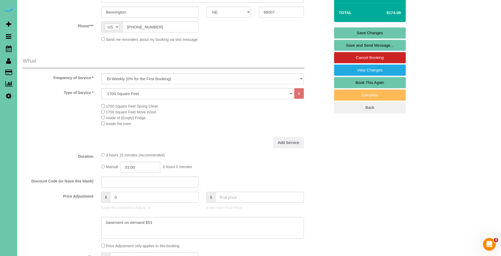
drag, startPoint x: 133, startPoint y: 196, endPoint x: 97, endPoint y: 193, distance: 35.4
click at [97, 193] on div "$ 0 Enter the Amount to Adjust, or" at bounding box center [149, 202] width 105 height 21
type input "-6"
click at [234, 149] on fieldset "What Frequency of Service * One Time Weekly (0% for the First Booking) Bi-Weekl…" at bounding box center [177, 170] width 308 height 227
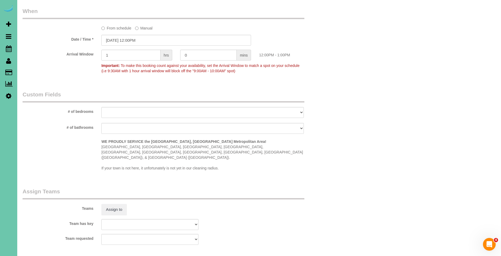
scroll to position [409, 0]
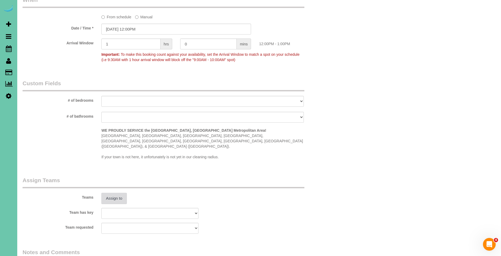
click at [114, 193] on button "Assign to" at bounding box center [113, 198] width 25 height 11
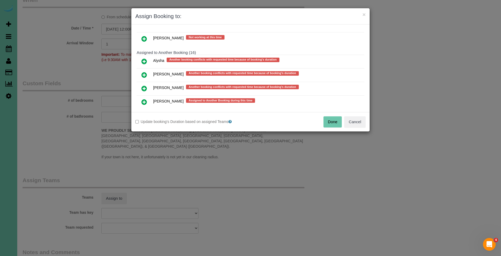
click at [144, 88] on icon at bounding box center [144, 88] width 6 height 6
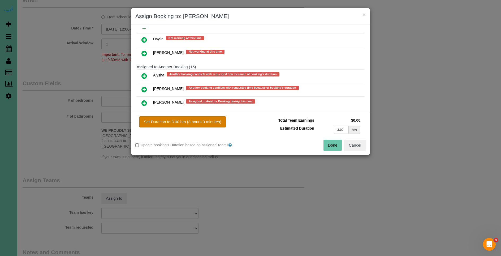
scroll to position [292, 0]
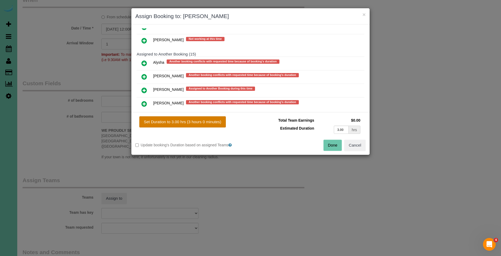
click at [189, 119] on button "Set Duration to 3.00 hrs (3 hours 0 minutes)" at bounding box center [182, 121] width 87 height 11
type input "3.00"
drag, startPoint x: 334, startPoint y: 145, endPoint x: 319, endPoint y: 146, distance: 14.9
click at [334, 145] on button "Done" at bounding box center [332, 145] width 19 height 11
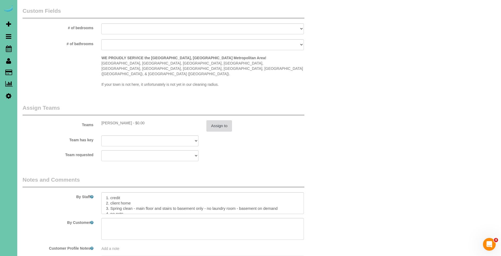
scroll to position [534, 0]
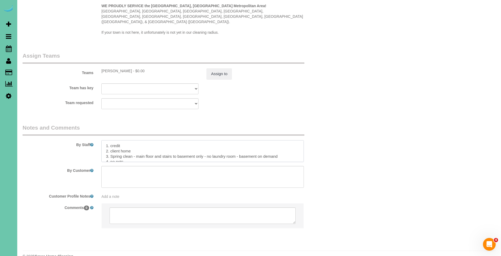
drag, startPoint x: 132, startPoint y: 146, endPoint x: 111, endPoint y: 145, distance: 20.4
click at [111, 145] on textarea at bounding box center [202, 151] width 202 height 22
drag, startPoint x: 134, startPoint y: 139, endPoint x: 111, endPoint y: 139, distance: 22.8
click at [111, 140] on textarea at bounding box center [202, 151] width 202 height 22
click at [142, 140] on textarea at bounding box center [202, 151] width 202 height 22
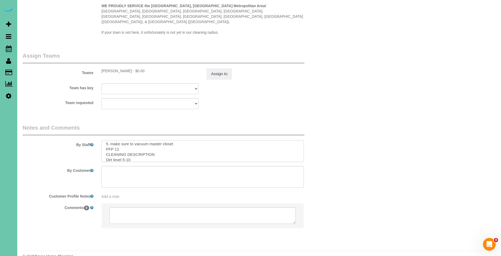
scroll to position [20, 0]
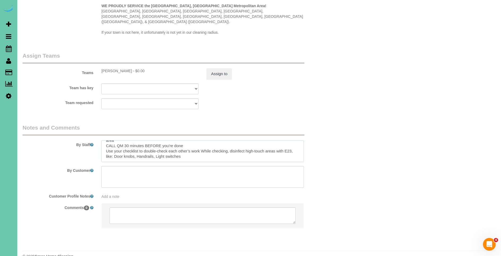
drag, startPoint x: 105, startPoint y: 140, endPoint x: 193, endPoint y: 167, distance: 92.0
click at [195, 167] on sui-booking-comments "By Staff By Customer Customer Profile Notes Add a note Comments 0" at bounding box center [177, 179] width 308 height 110
drag, startPoint x: 249, startPoint y: 137, endPoint x: 264, endPoint y: 145, distance: 16.3
click at [250, 140] on textarea at bounding box center [202, 151] width 202 height 22
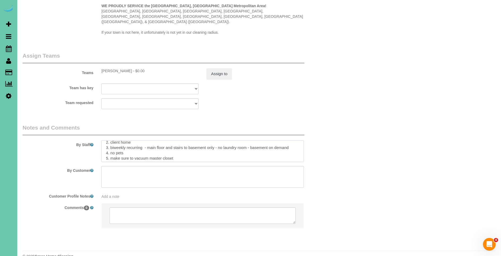
click at [277, 143] on textarea at bounding box center [202, 151] width 202 height 22
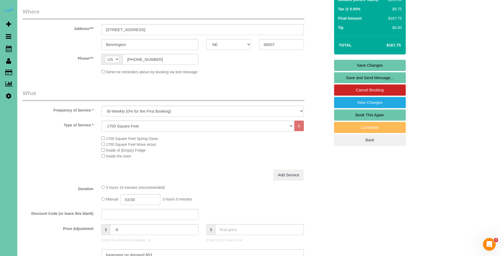
scroll to position [0, 0]
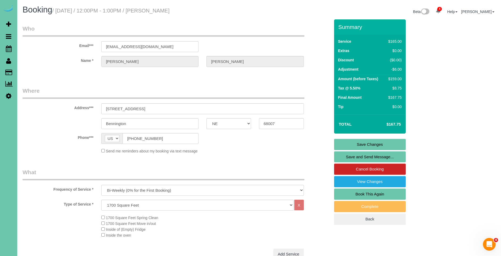
type textarea "1. credit 2. client home 3. biweekly recurring - main floor and stairs to basem…"
click at [380, 145] on link "Save Changes" at bounding box center [370, 144] width 72 height 11
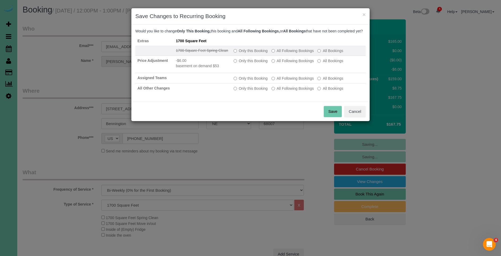
click at [279, 53] on label "All Following Bookings" at bounding box center [292, 50] width 42 height 5
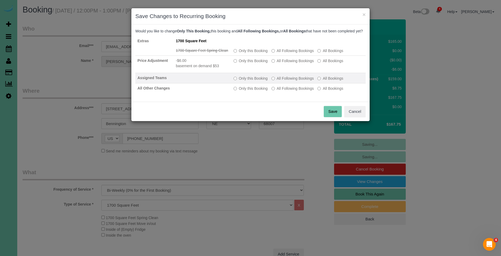
drag, startPoint x: 283, startPoint y: 64, endPoint x: 293, endPoint y: 83, distance: 21.8
click at [284, 63] on label "All Following Bookings" at bounding box center [292, 60] width 42 height 5
click at [294, 81] on label "All Following Bookings" at bounding box center [292, 78] width 42 height 5
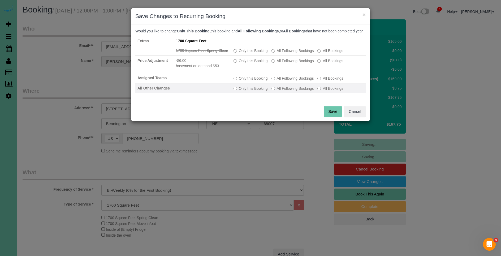
click at [298, 91] on label "All Following Bookings" at bounding box center [292, 88] width 42 height 5
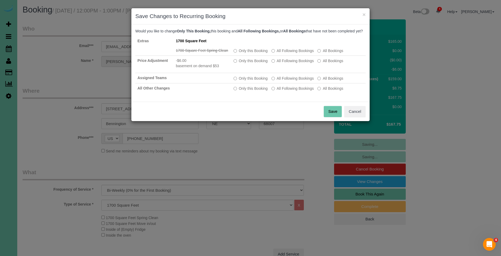
click at [335, 117] on button "Save" at bounding box center [333, 111] width 18 height 11
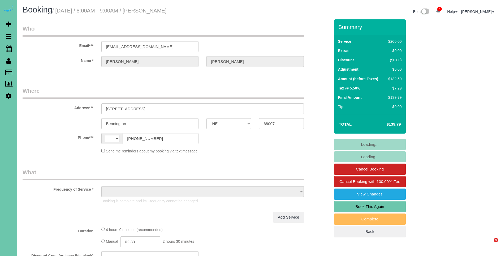
select select "NE"
select select "string:fspay-d8a94aae-b27f-4f59-9d47-a7a78b181c1b"
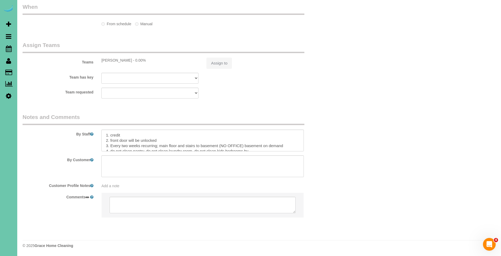
select select "string:[GEOGRAPHIC_DATA]"
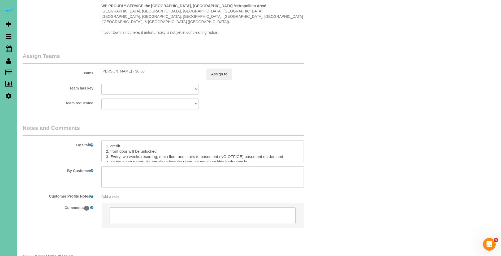
select select "object:934"
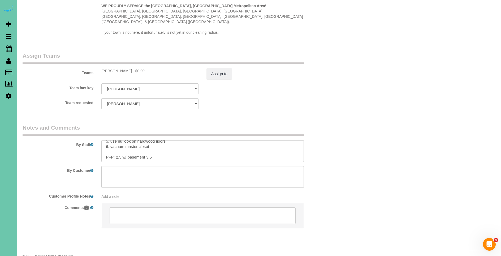
scroll to position [27, 0]
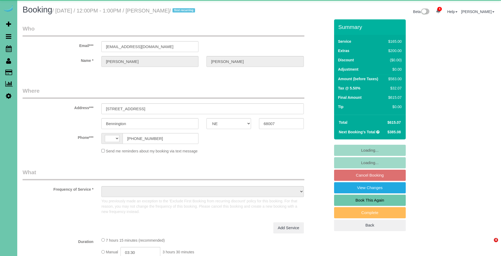
select select "NE"
select select "string:[GEOGRAPHIC_DATA]"
select select "object:659"
select select "string:fspay-d8a94aae-b27f-4f59-9d47-a7a78b181c1b"
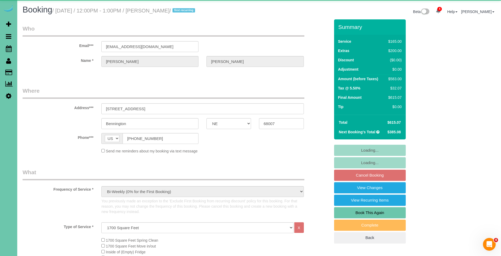
select select "object:694"
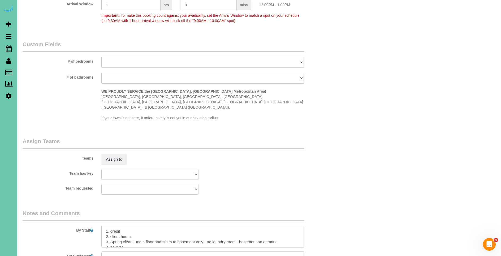
scroll to position [566, 0]
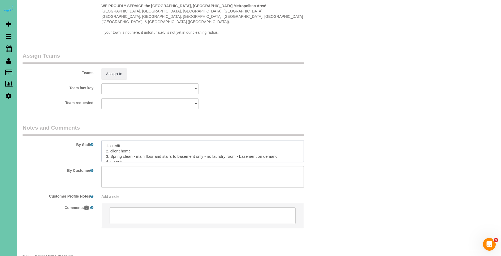
drag, startPoint x: 127, startPoint y: 140, endPoint x: 110, endPoint y: 138, distance: 16.8
click at [110, 140] on textarea at bounding box center [202, 151] width 202 height 22
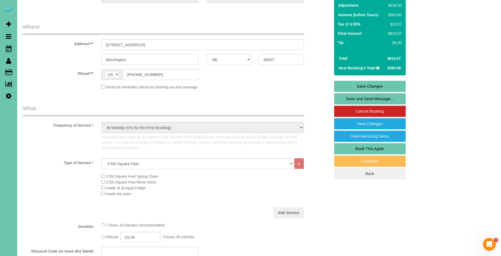
scroll to position [0, 0]
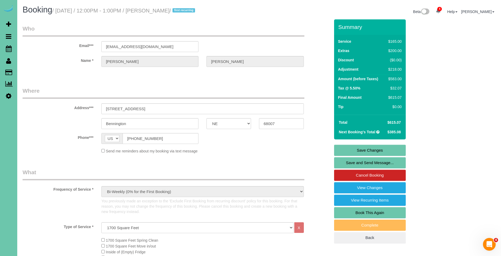
type textarea "1. credit 2. Garage code - 2462 enter 3. Spring clean - main floor and stairs t…"
click at [365, 150] on link "Save Changes" at bounding box center [370, 150] width 72 height 11
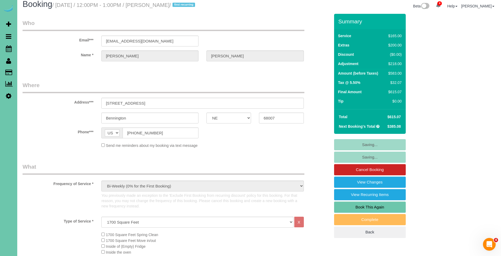
scroll to position [6, 0]
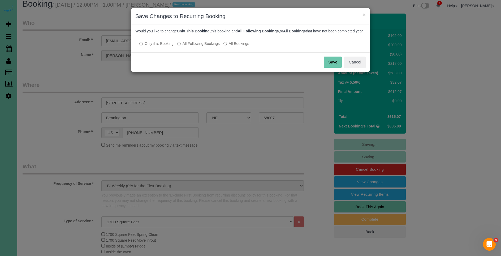
click at [334, 67] on button "Save" at bounding box center [333, 62] width 18 height 11
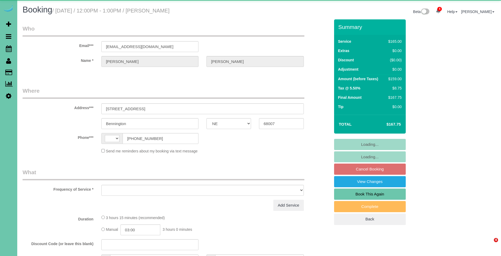
select select "NE"
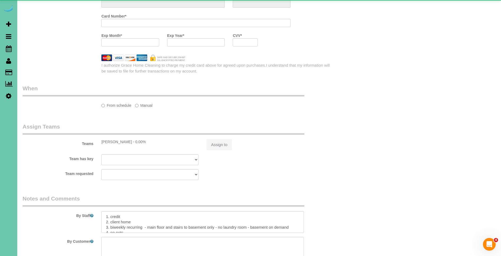
select select "string:[GEOGRAPHIC_DATA]"
select select "object:653"
select select "string:fspay-d8a94aae-b27f-4f59-9d47-a7a78b181c1b"
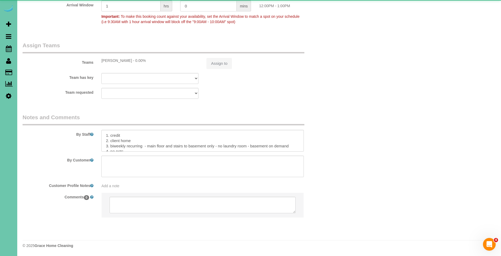
select select "object:878"
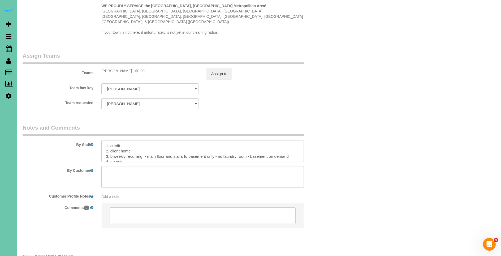
drag, startPoint x: 136, startPoint y: 140, endPoint x: 115, endPoint y: 140, distance: 21.2
click at [112, 141] on textarea at bounding box center [202, 151] width 202 height 22
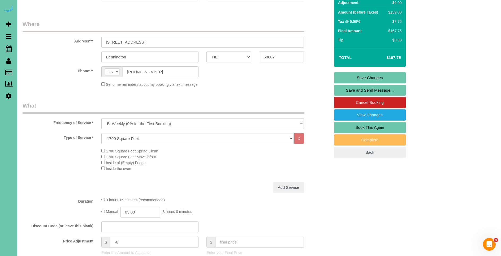
scroll to position [0, 0]
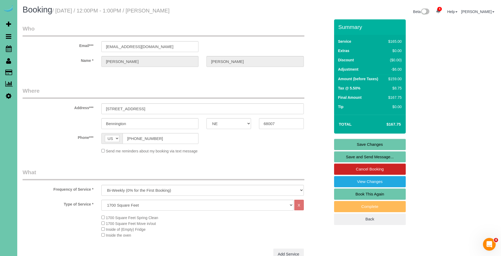
type textarea "1. credit 2. Garage code - 2462 enter 3. biweekly recurring - main floor and st…"
click at [389, 144] on link "Save Changes" at bounding box center [370, 144] width 72 height 11
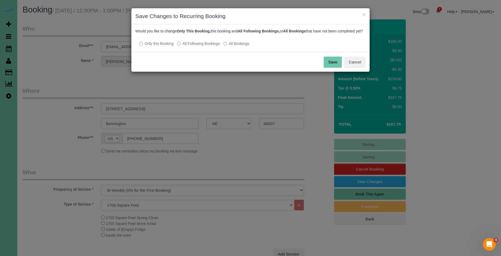
click at [200, 46] on label "All Following Bookings" at bounding box center [198, 43] width 42 height 5
click at [330, 66] on button "Save" at bounding box center [333, 62] width 18 height 11
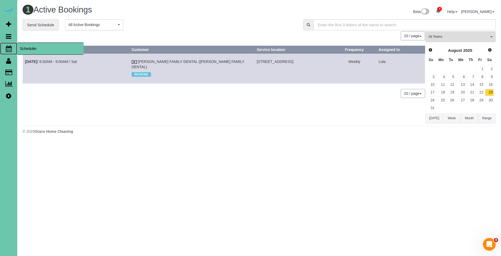
drag, startPoint x: 51, startPoint y: 49, endPoint x: 48, endPoint y: 49, distance: 3.0
click at [51, 49] on span "Scheduler" at bounding box center [50, 48] width 66 height 12
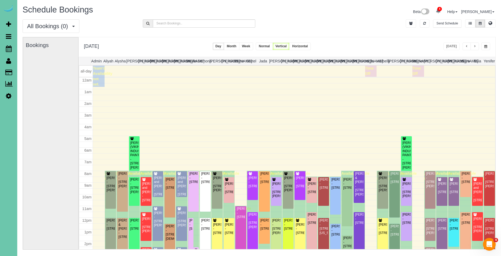
scroll to position [70, 0]
